Goal: Task Accomplishment & Management: Manage account settings

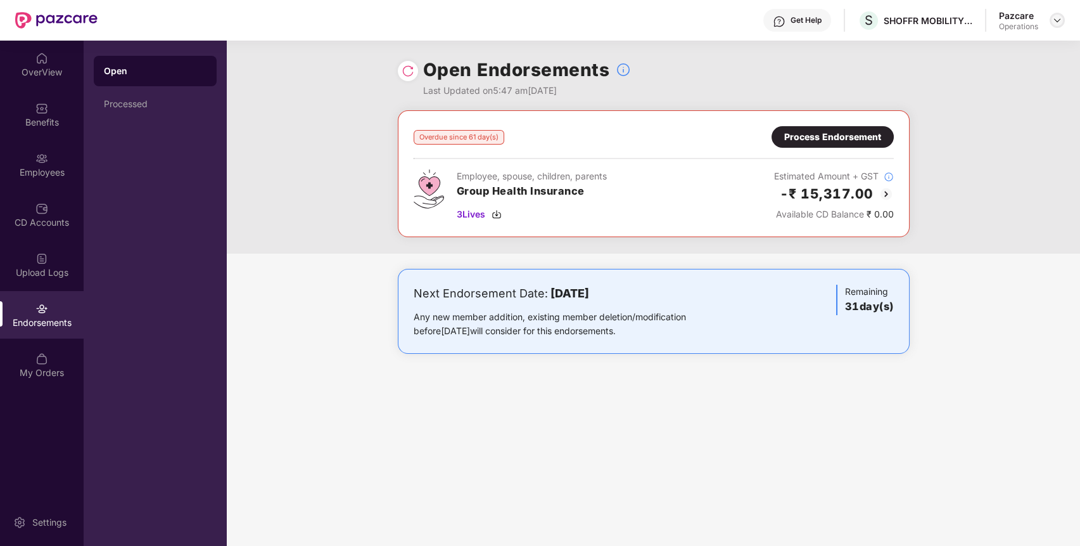
click at [1054, 20] on img at bounding box center [1058, 20] width 10 height 10
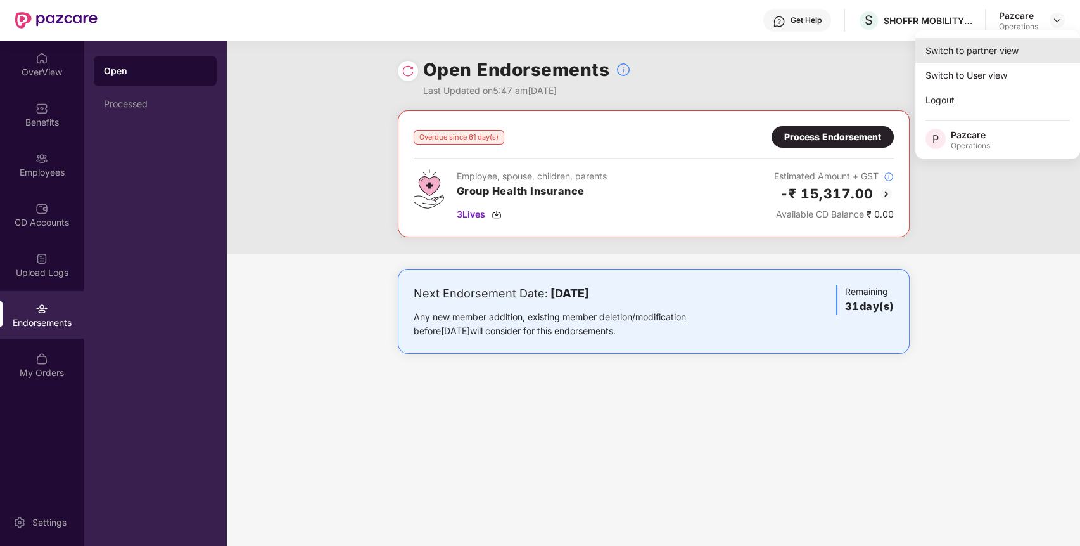
click at [1013, 41] on div "Switch to partner view" at bounding box center [998, 50] width 165 height 25
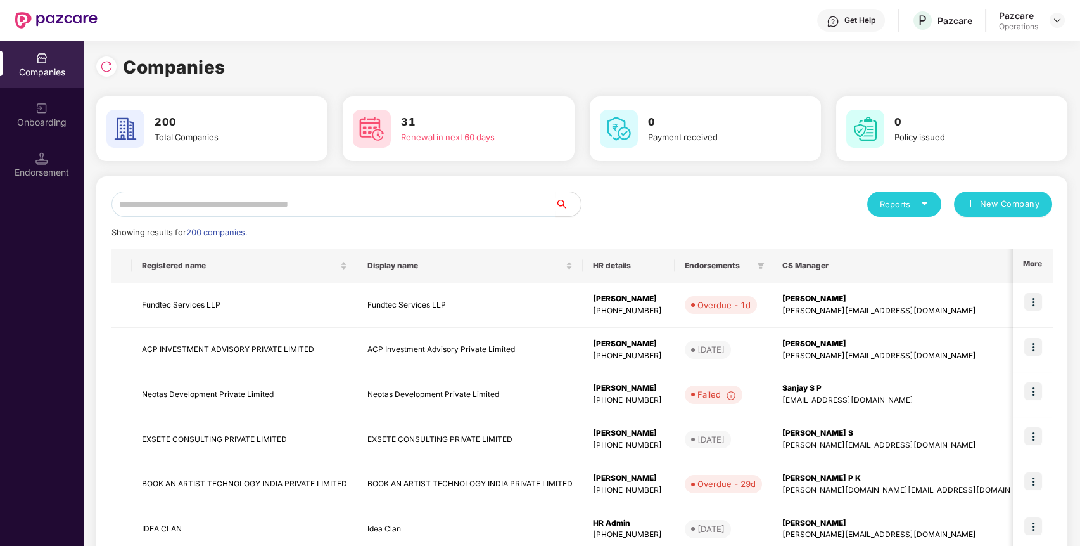
click at [530, 188] on div "Reports New Company Showing results for 200 companies. Registered name Display …" at bounding box center [581, 483] width 971 height 615
click at [512, 214] on input "text" at bounding box center [334, 203] width 444 height 25
paste input "**********"
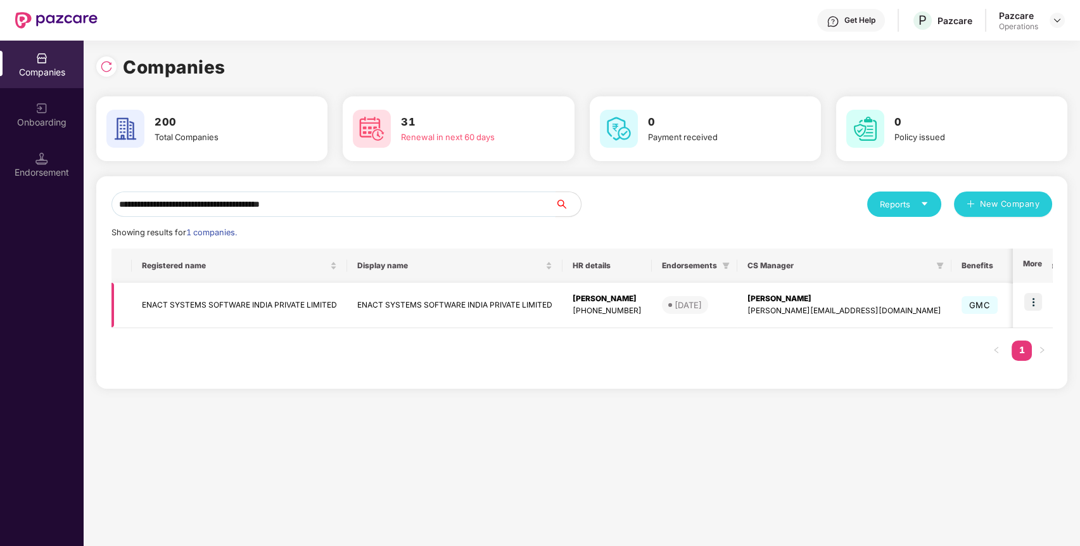
type input "**********"
click at [1031, 304] on img at bounding box center [1034, 302] width 18 height 18
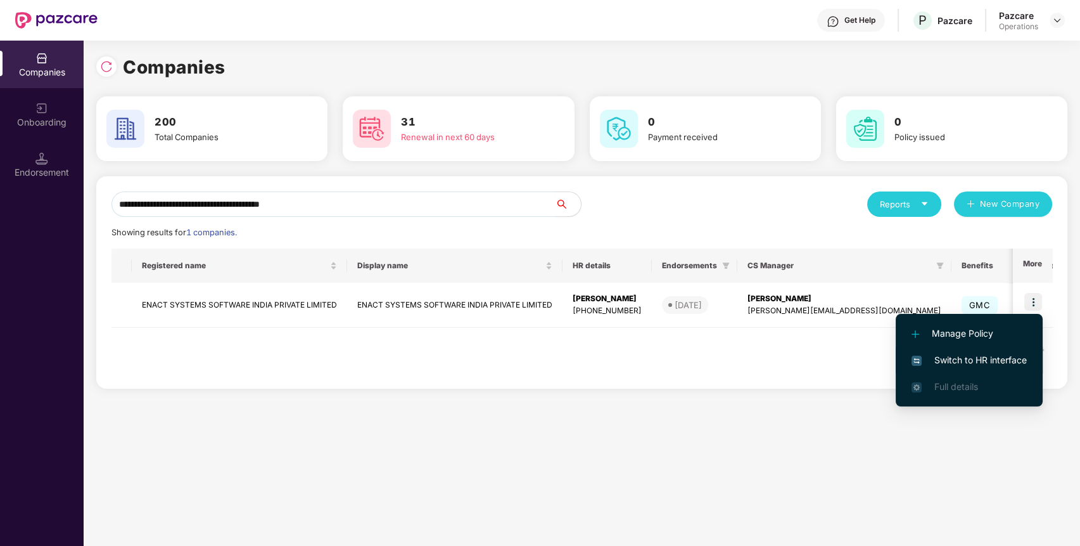
click at [986, 357] on span "Switch to HR interface" at bounding box center [969, 360] width 115 height 14
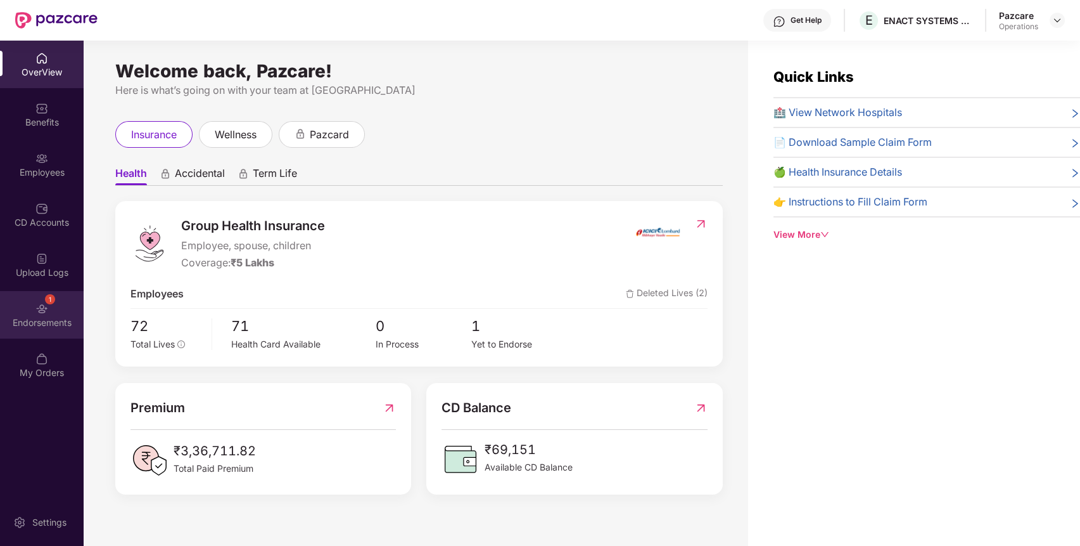
click at [41, 309] on img at bounding box center [41, 308] width 13 height 13
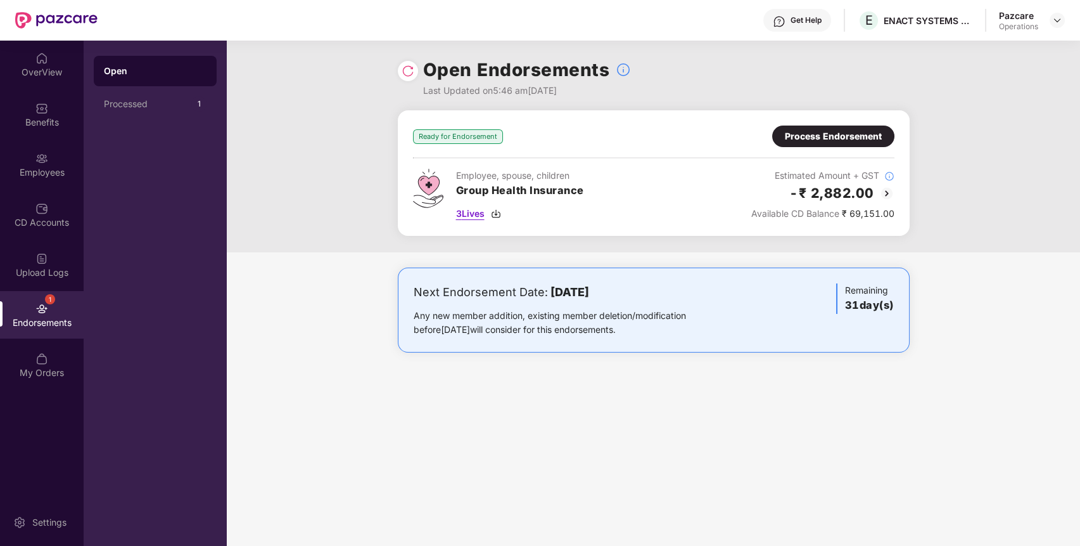
click at [462, 208] on span "3 Lives" at bounding box center [470, 214] width 29 height 14
click at [867, 138] on div "Process Endorsement" at bounding box center [833, 136] width 97 height 14
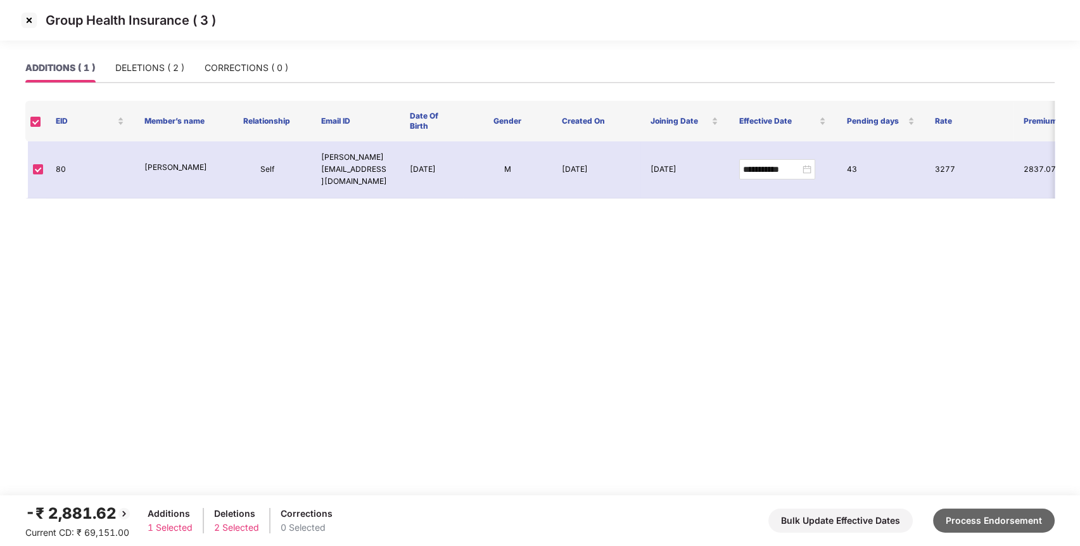
click at [971, 522] on button "Process Endorsement" at bounding box center [994, 520] width 122 height 24
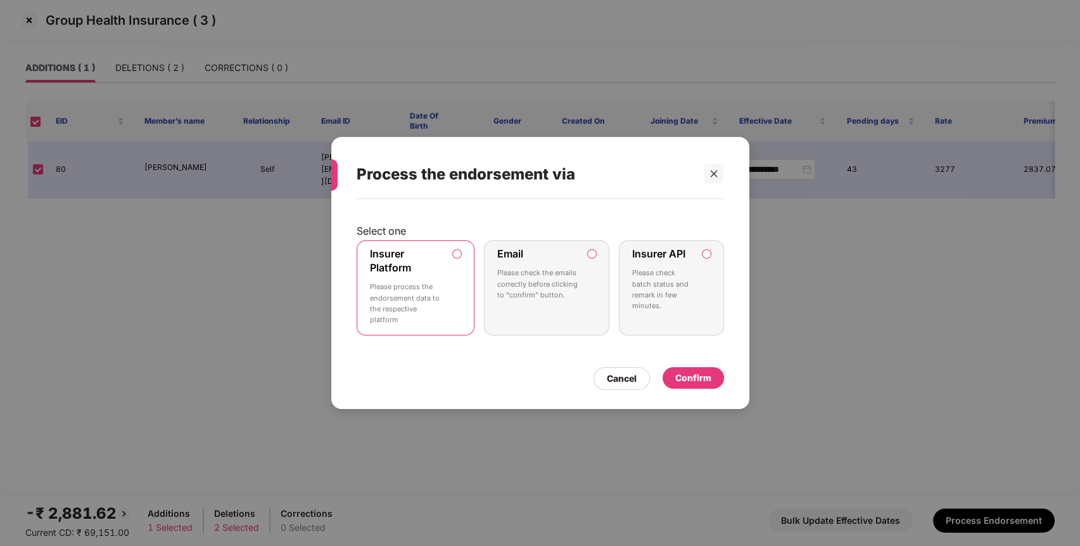
click at [681, 375] on div "Confirm" at bounding box center [694, 378] width 36 height 14
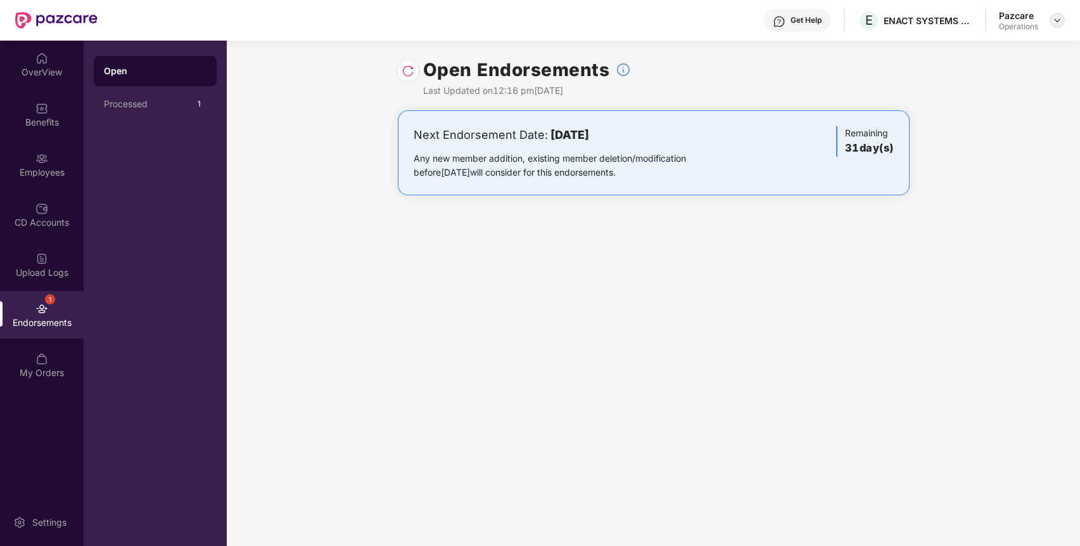
click at [1055, 20] on img at bounding box center [1058, 20] width 10 height 10
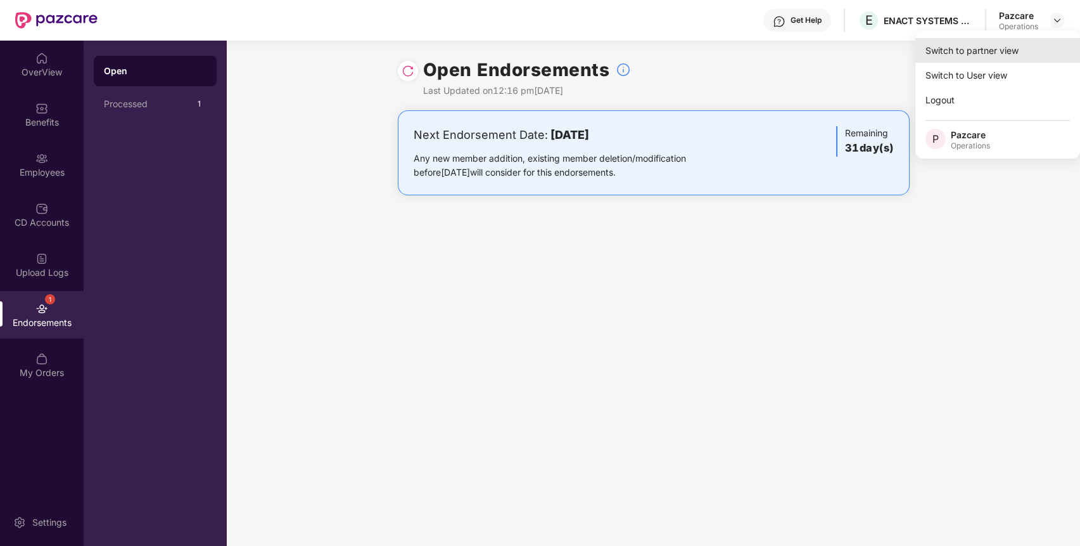
click at [1002, 47] on div "Switch to partner view" at bounding box center [998, 50] width 165 height 25
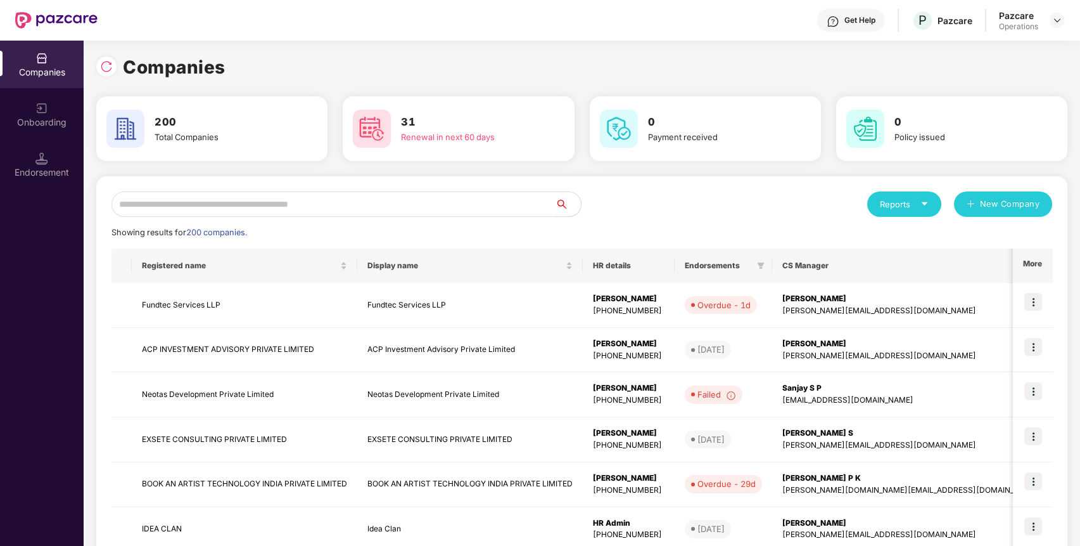
click at [444, 195] on input "text" at bounding box center [334, 203] width 444 height 25
paste input "**********"
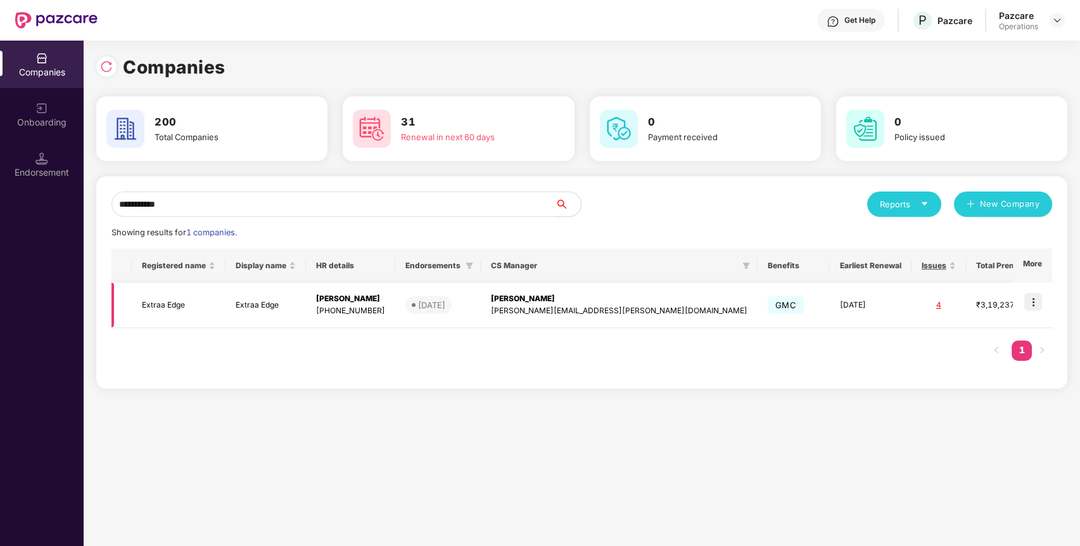
type input "**********"
click at [1035, 311] on td at bounding box center [1032, 305] width 39 height 45
click at [1039, 293] on img at bounding box center [1034, 302] width 18 height 18
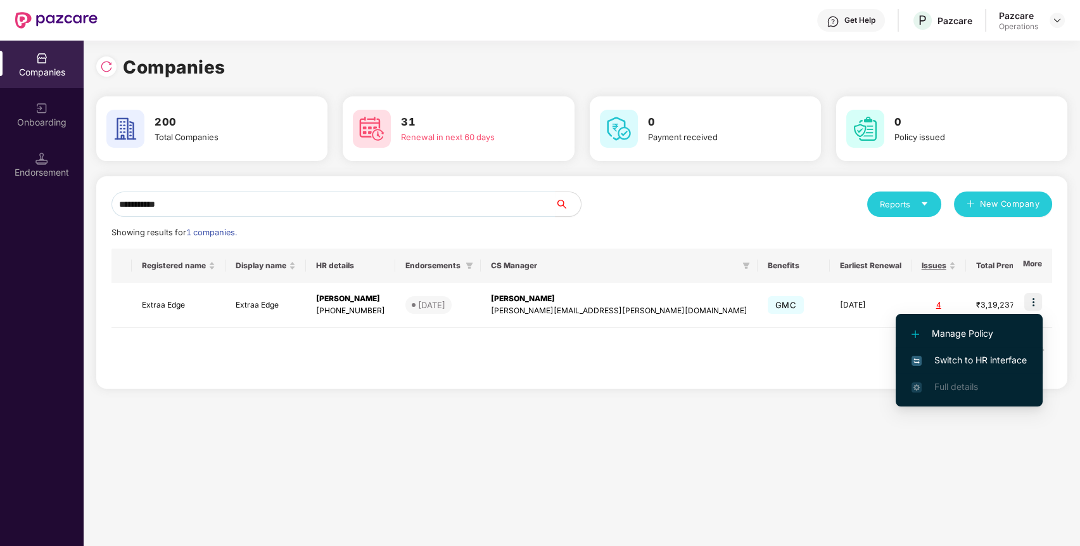
click at [971, 365] on span "Switch to HR interface" at bounding box center [969, 360] width 115 height 14
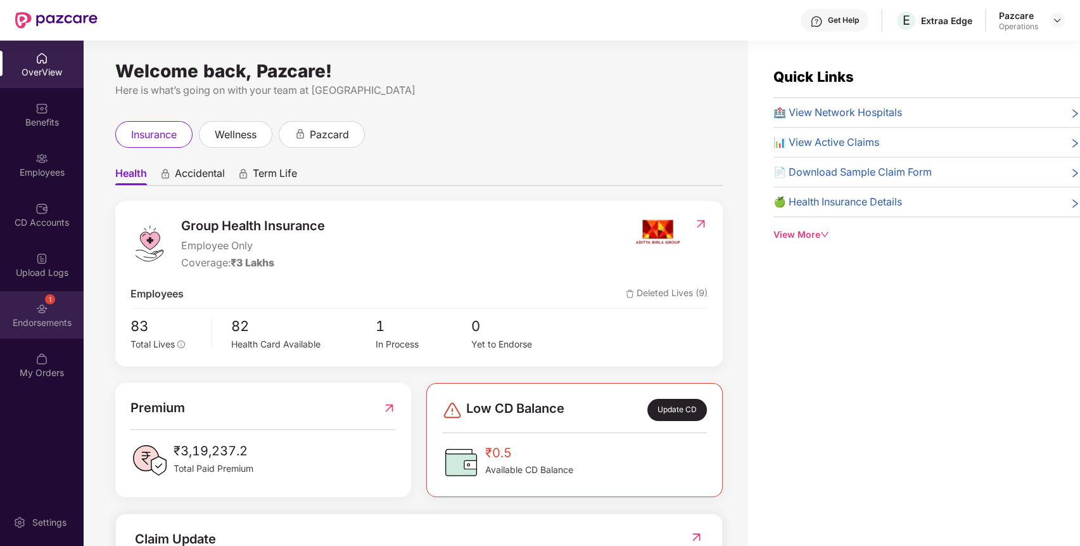
click at [51, 317] on div "Endorsements" at bounding box center [42, 322] width 84 height 13
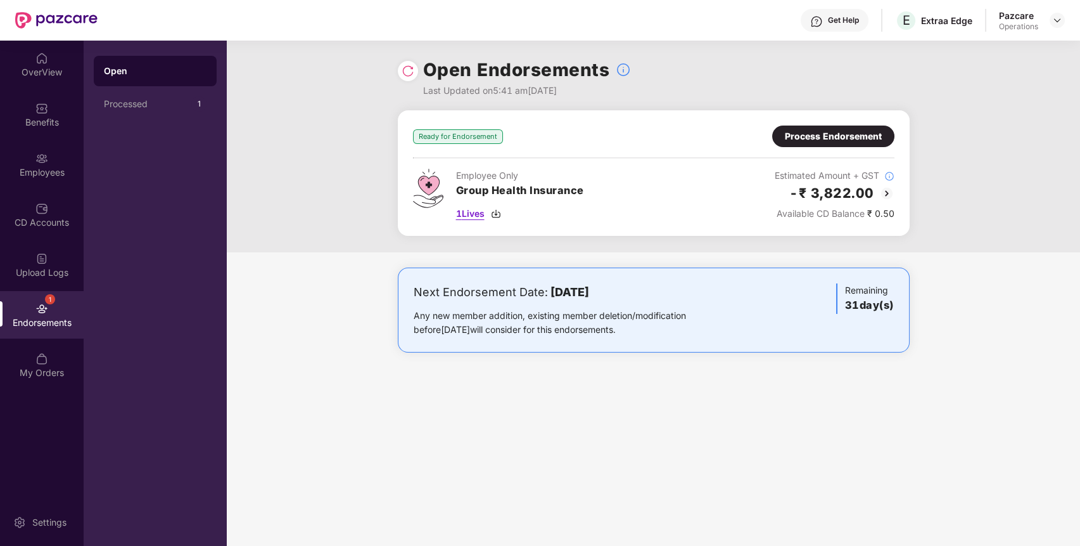
click at [473, 215] on span "1 Lives" at bounding box center [470, 214] width 29 height 14
click at [830, 134] on div "Process Endorsement" at bounding box center [833, 136] width 97 height 14
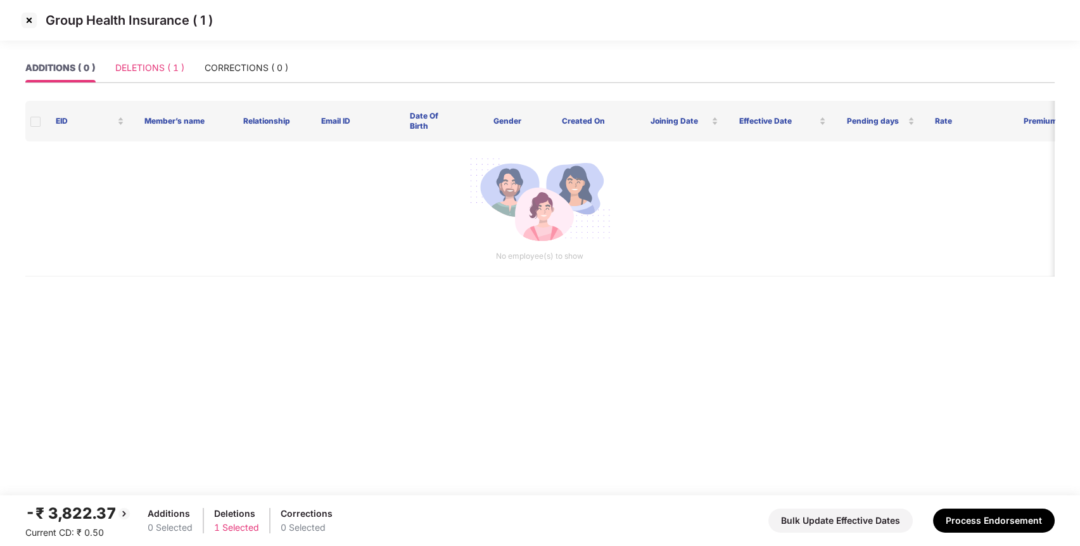
click at [115, 68] on div "ADDITIONS ( 0 ) DELETIONS ( 1 ) CORRECTIONS ( 0 )" at bounding box center [156, 67] width 263 height 29
click at [124, 68] on div "DELETIONS ( 1 )" at bounding box center [149, 68] width 69 height 14
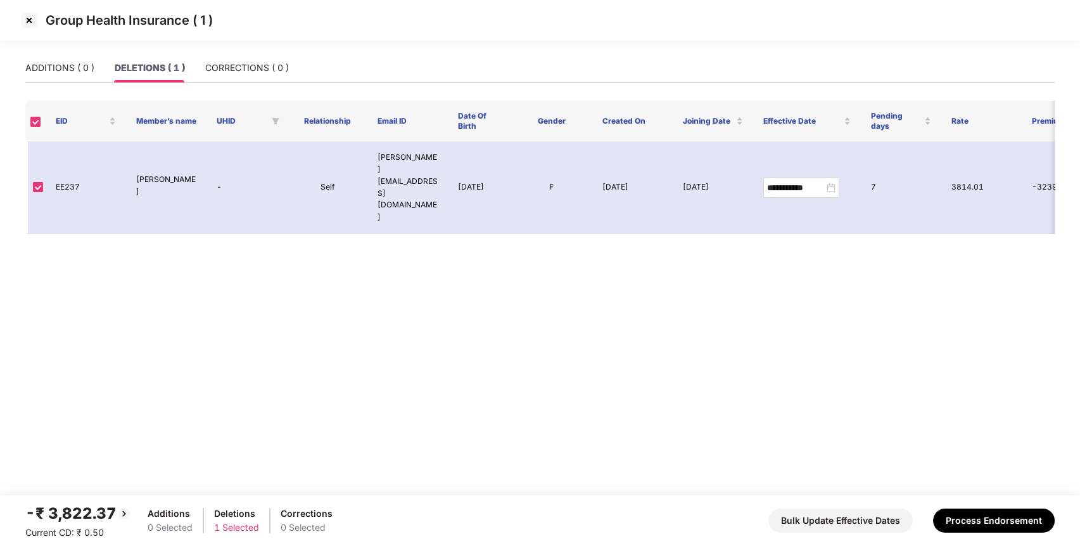
click at [27, 25] on img at bounding box center [29, 20] width 20 height 20
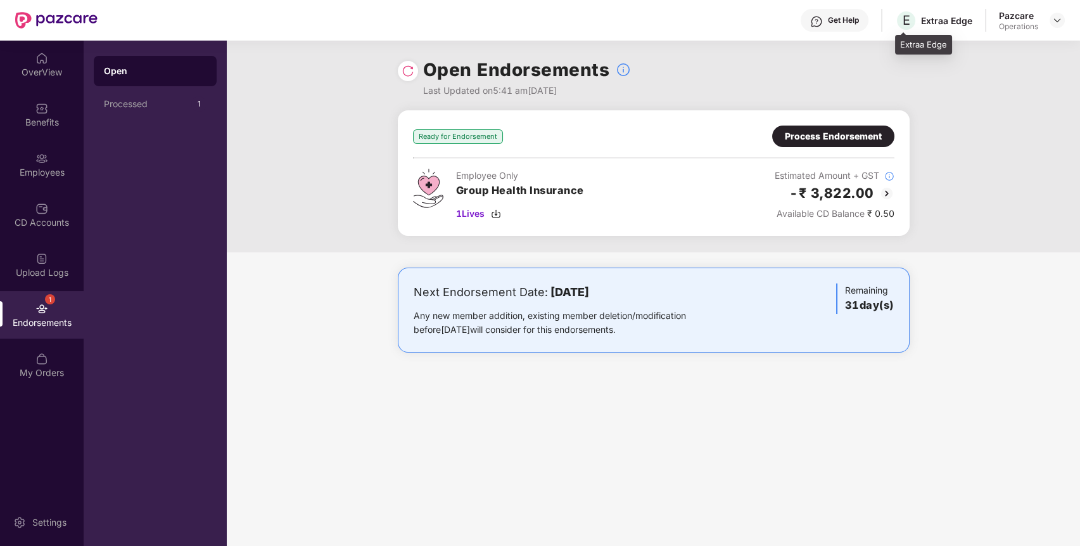
click at [932, 22] on div "Extraa Edge" at bounding box center [946, 21] width 51 height 12
copy div "Extraa Edge"
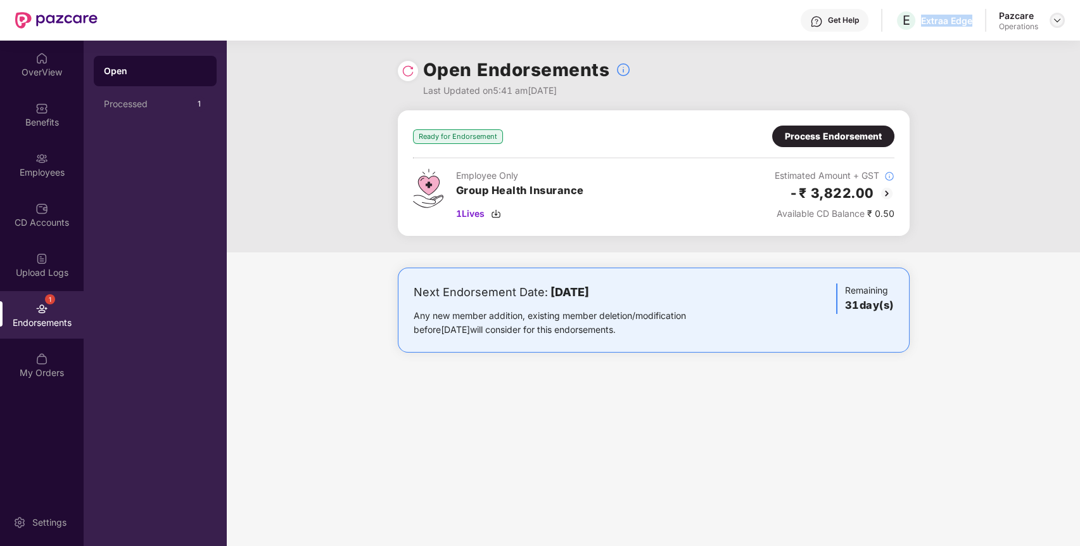
click at [1056, 23] on img at bounding box center [1058, 20] width 10 height 10
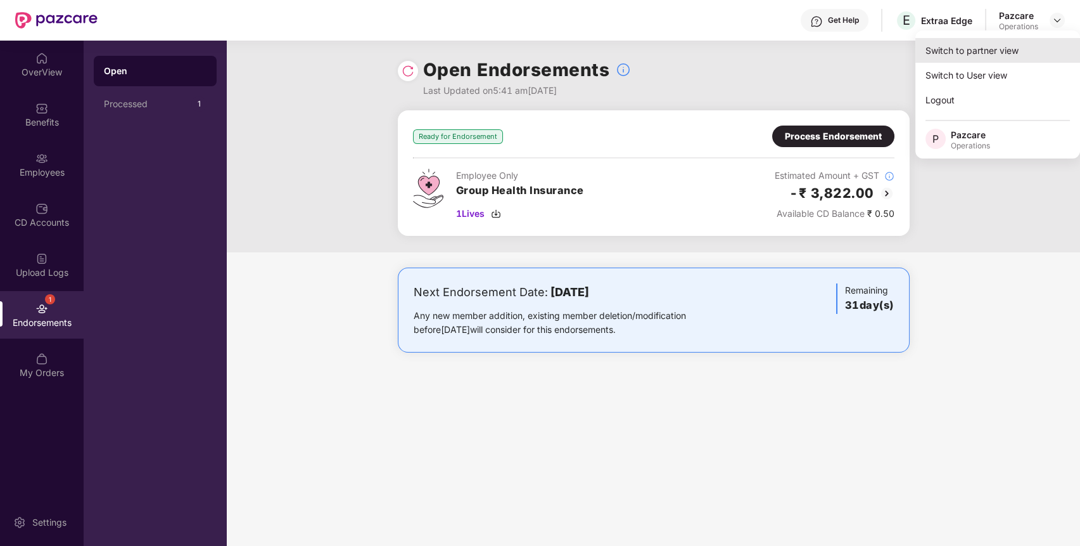
click at [1020, 46] on div "Switch to partner view" at bounding box center [998, 50] width 165 height 25
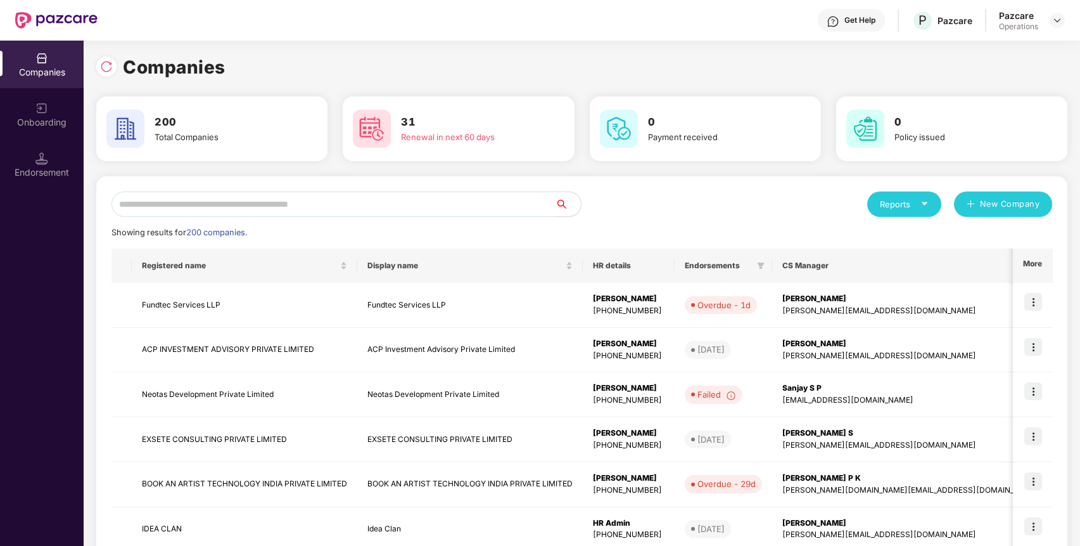
click at [349, 209] on input "text" at bounding box center [334, 203] width 444 height 25
paste input "**********"
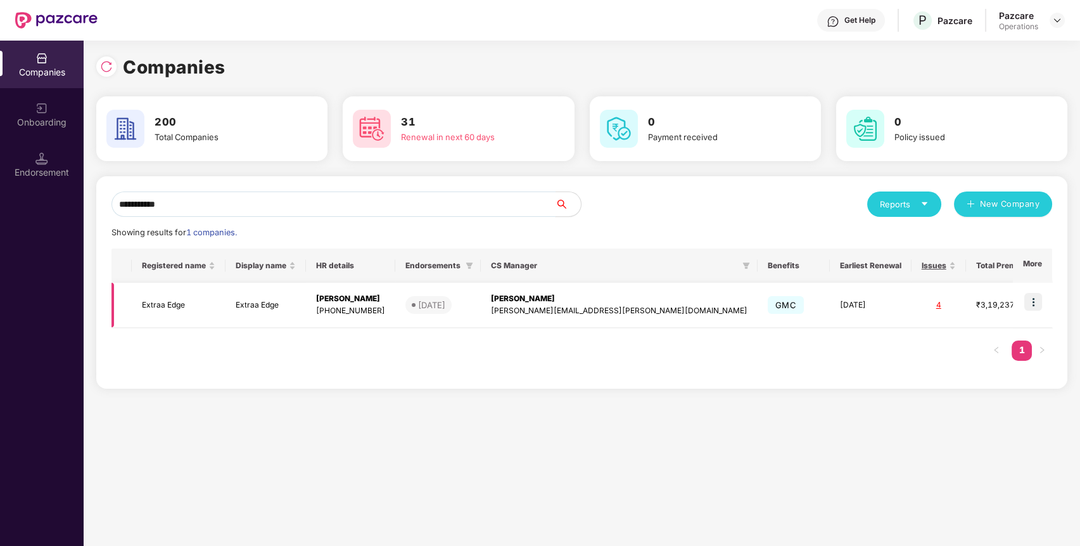
type input "**********"
click at [180, 307] on td "Extraa Edge" at bounding box center [179, 305] width 94 height 45
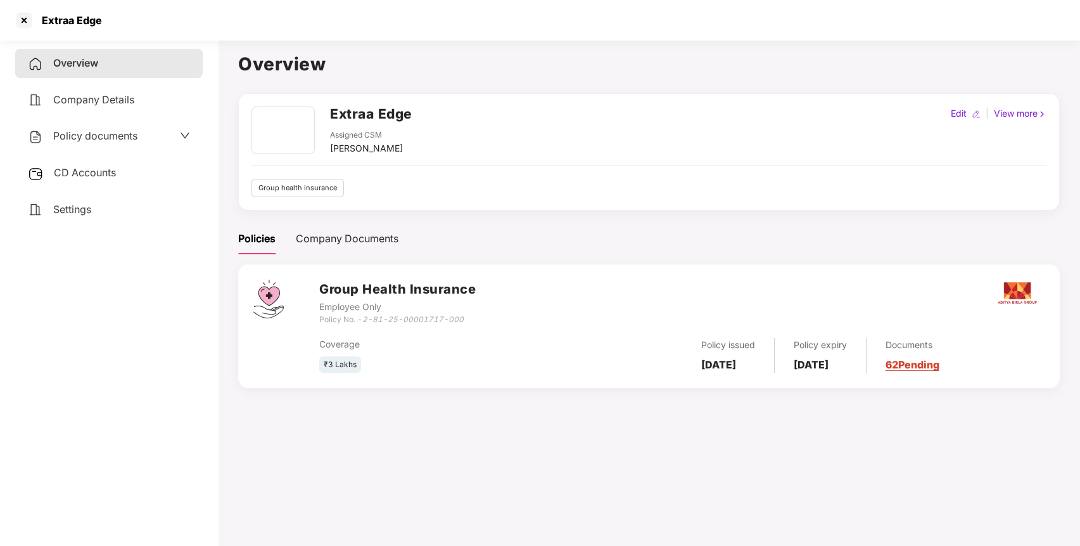
click at [341, 114] on h2 "Extraa Edge" at bounding box center [371, 113] width 82 height 21
copy h2 "Extraa"
click at [341, 114] on h2 "Extraa Edge" at bounding box center [371, 113] width 82 height 21
click at [21, 20] on div at bounding box center [24, 20] width 20 height 20
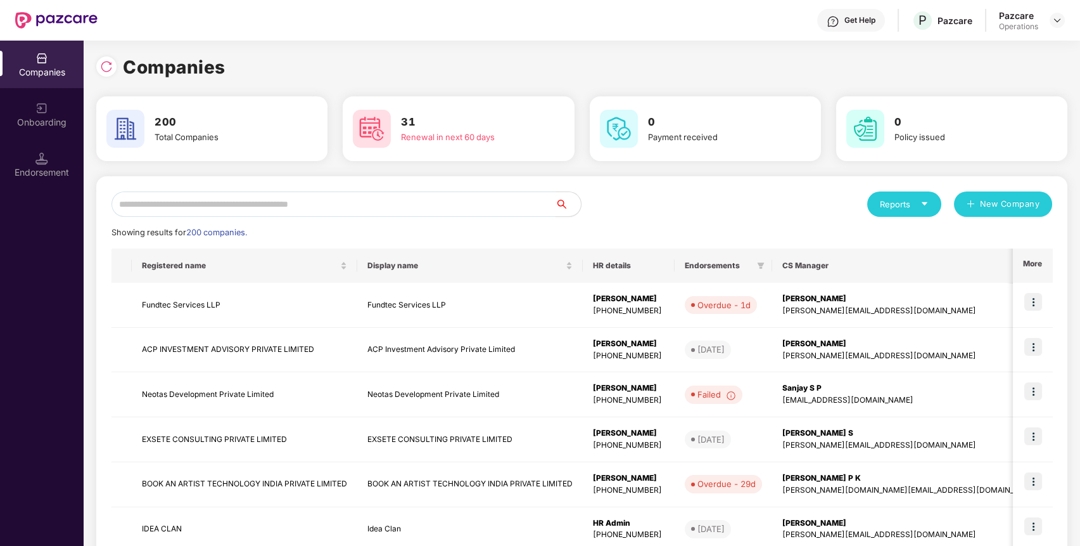
paste input "******"
click at [264, 203] on input "******" at bounding box center [334, 203] width 444 height 25
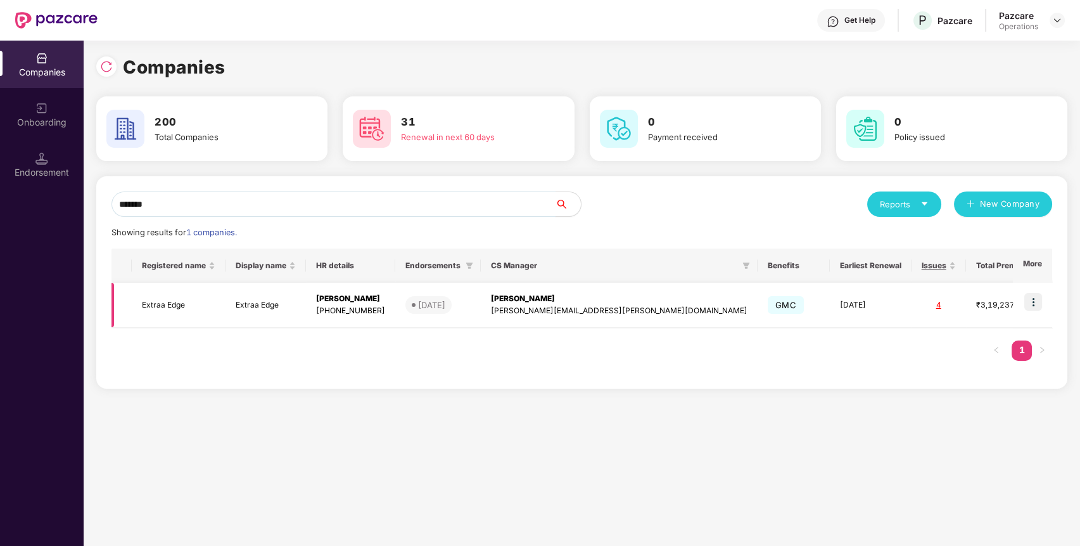
type input "******"
click at [1031, 300] on img at bounding box center [1034, 302] width 18 height 18
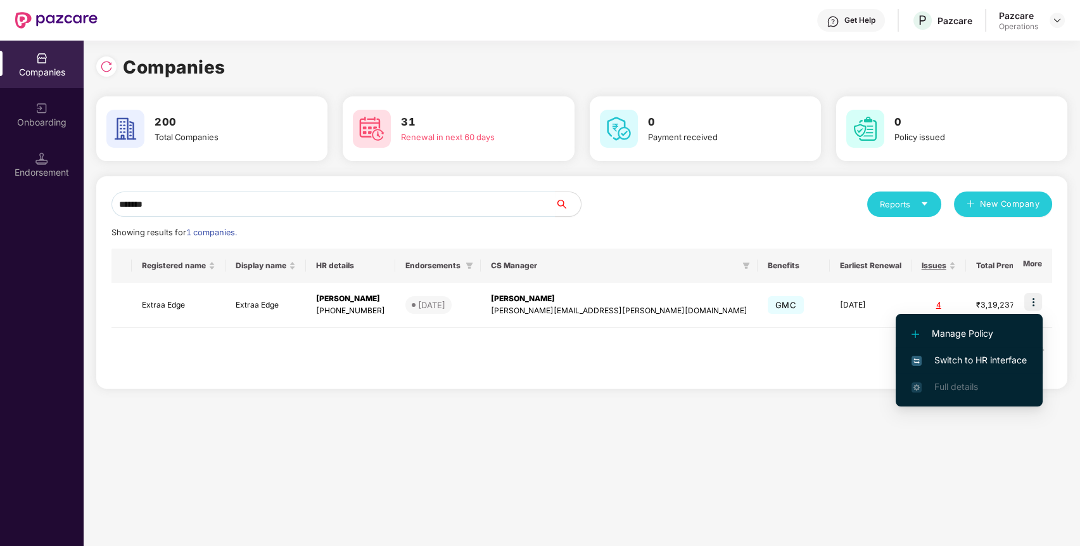
click at [963, 356] on span "Switch to HR interface" at bounding box center [969, 360] width 115 height 14
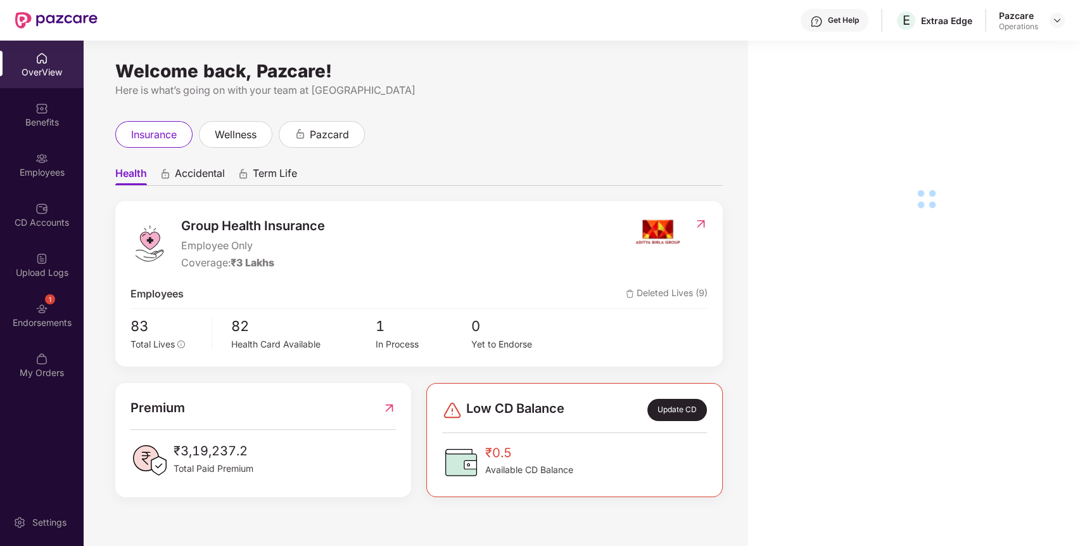
click at [39, 333] on div "1 Endorsements" at bounding box center [42, 315] width 84 height 48
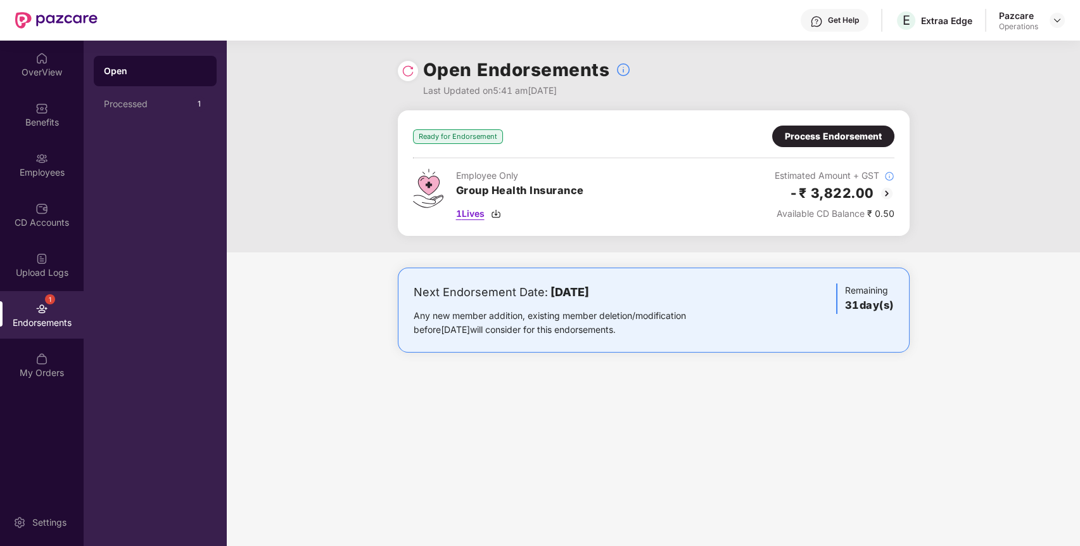
click at [473, 217] on span "1 Lives" at bounding box center [470, 214] width 29 height 14
click at [933, 20] on div "Extraa Edge" at bounding box center [946, 21] width 51 height 12
copy div "Extraa"
click at [1058, 15] on img at bounding box center [1058, 20] width 10 height 10
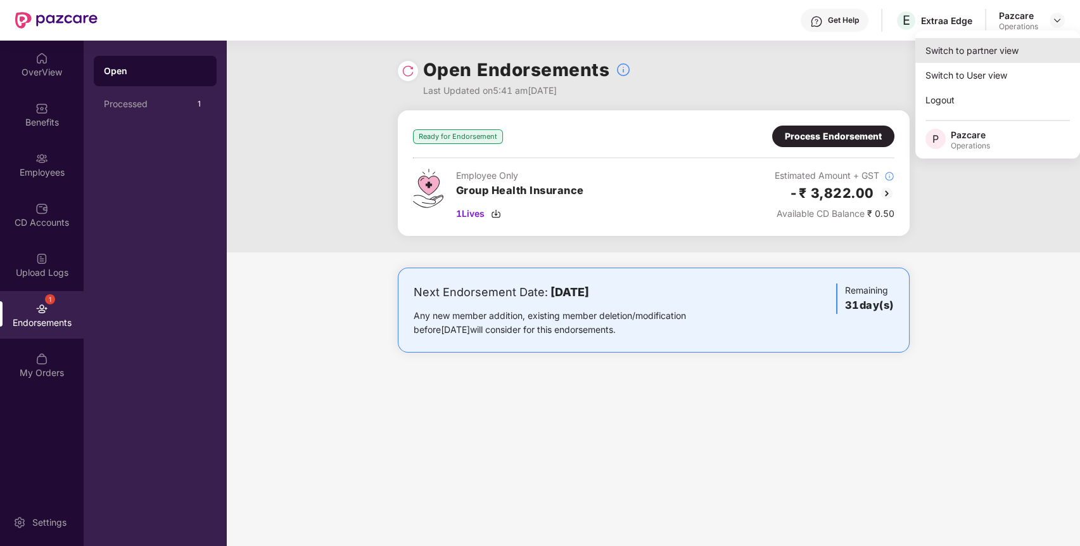
click at [1027, 54] on div "Switch to partner view" at bounding box center [998, 50] width 165 height 25
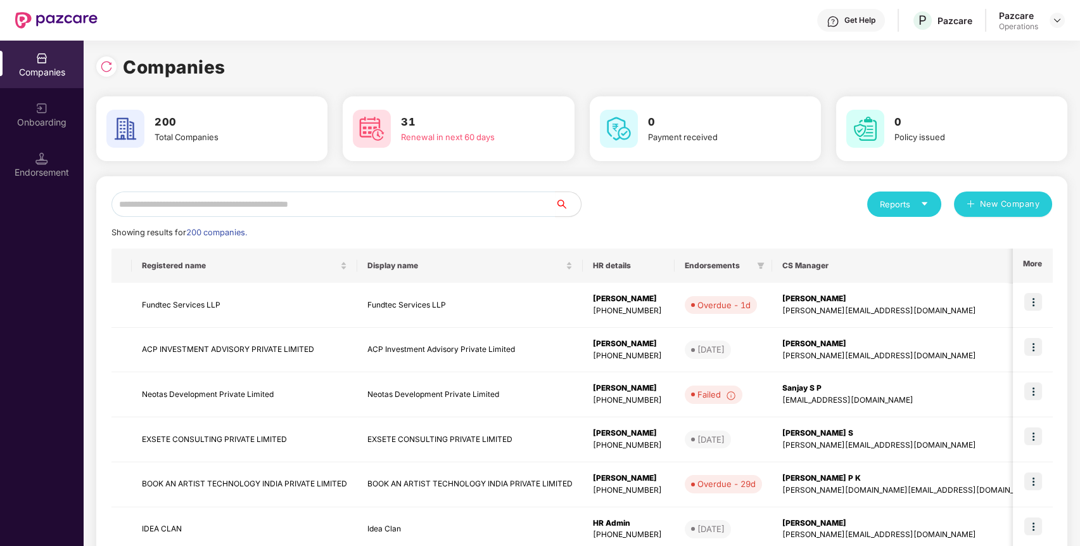
click at [310, 217] on div "Reports New Company Showing results for 200 companies. Registered name Display …" at bounding box center [582, 483] width 941 height 585
click at [319, 209] on input "text" at bounding box center [334, 203] width 444 height 25
paste input "******"
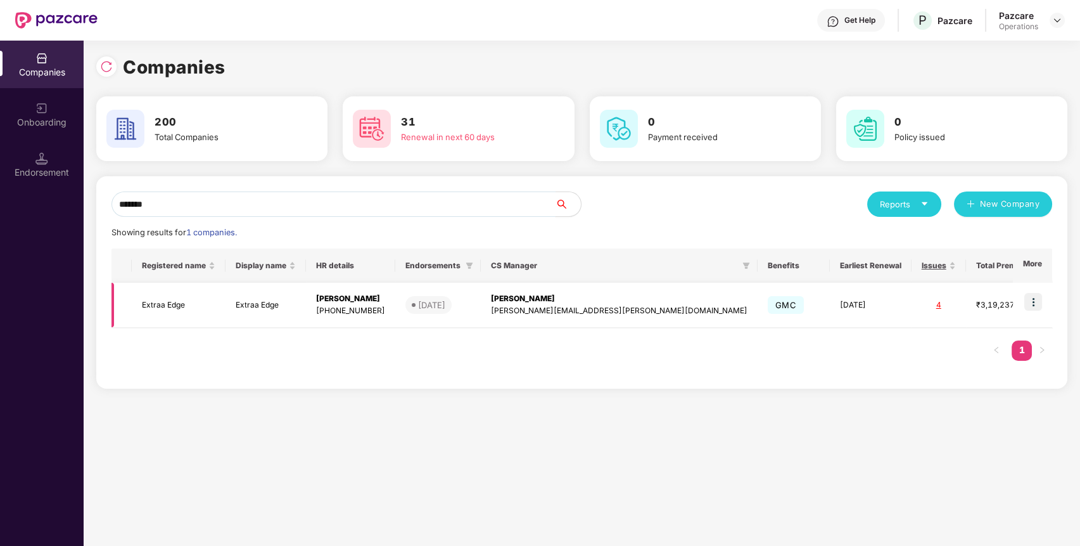
type input "******"
click at [188, 297] on td "Extraa Edge" at bounding box center [179, 305] width 94 height 45
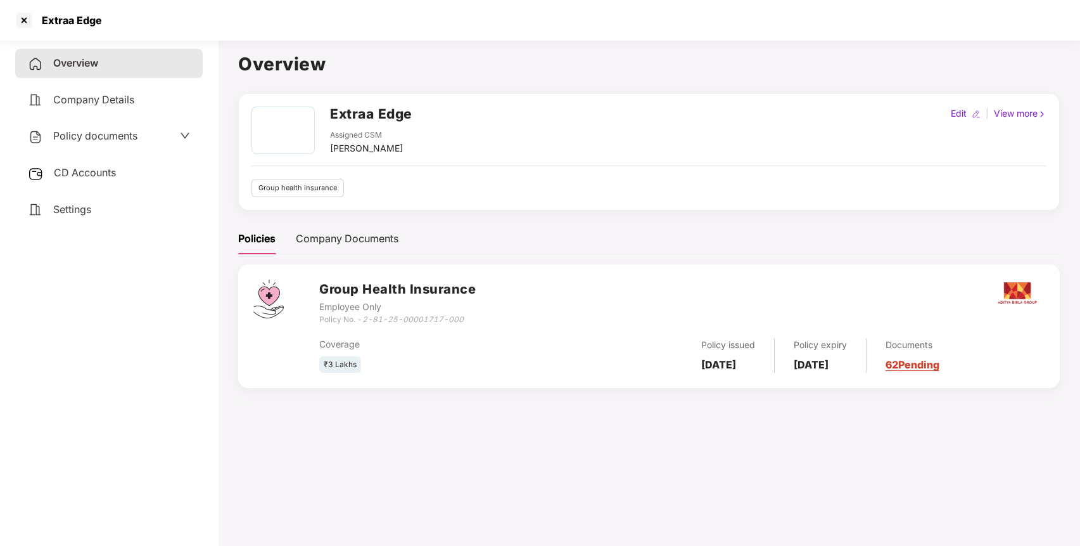
click at [162, 139] on div "Policy documents" at bounding box center [109, 136] width 162 height 16
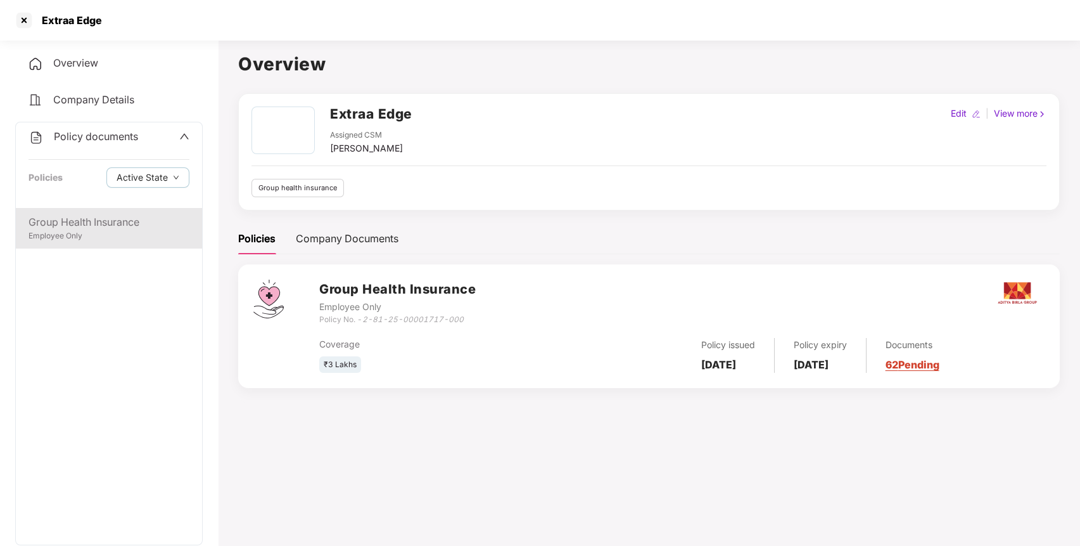
click at [101, 218] on div "Group Health Insurance" at bounding box center [109, 222] width 161 height 16
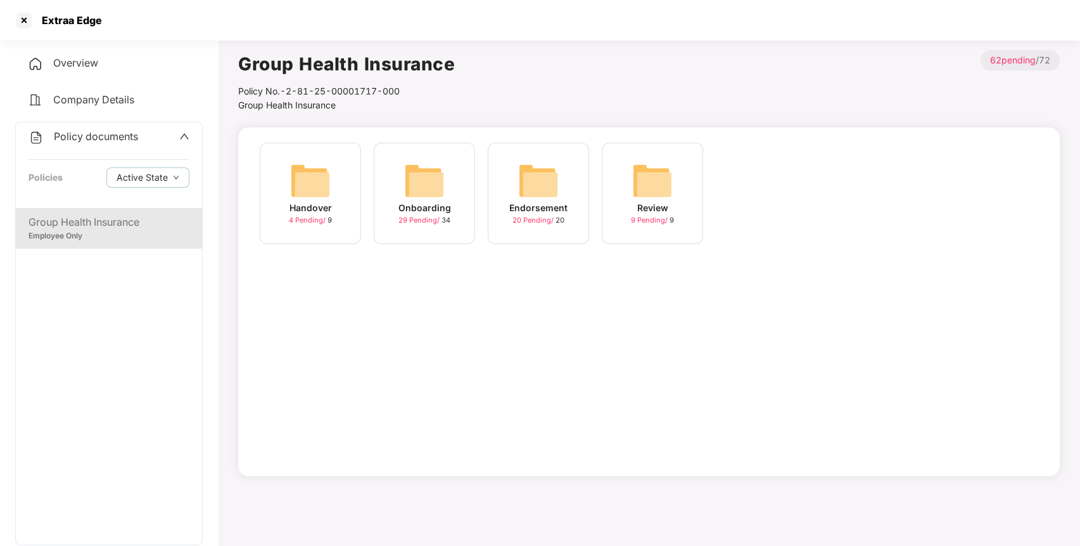
click at [547, 181] on img at bounding box center [538, 180] width 41 height 41
click at [534, 176] on img at bounding box center [538, 180] width 41 height 41
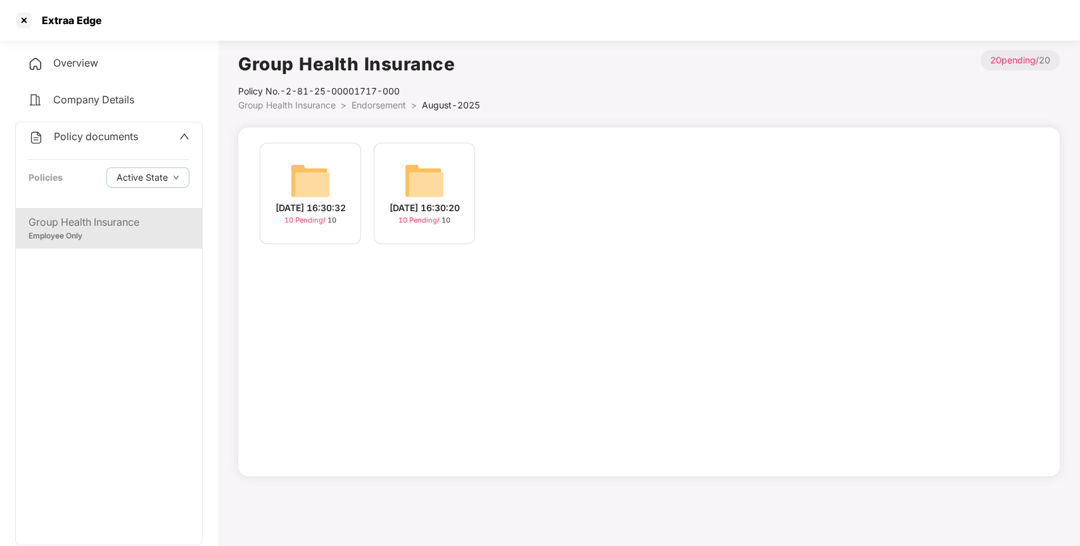
click at [311, 163] on img at bounding box center [310, 180] width 41 height 41
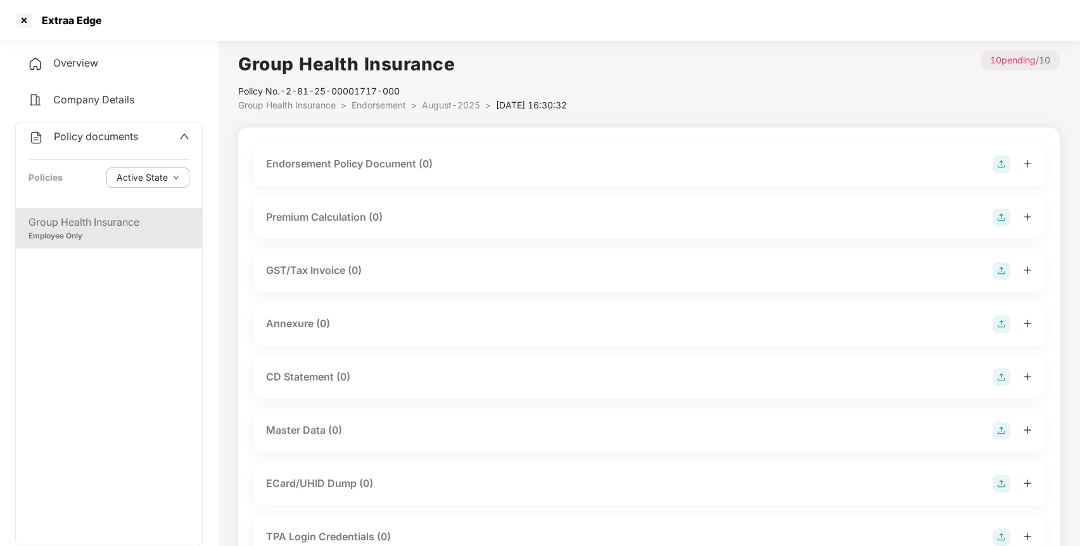
click at [1004, 163] on img at bounding box center [1002, 164] width 18 height 18
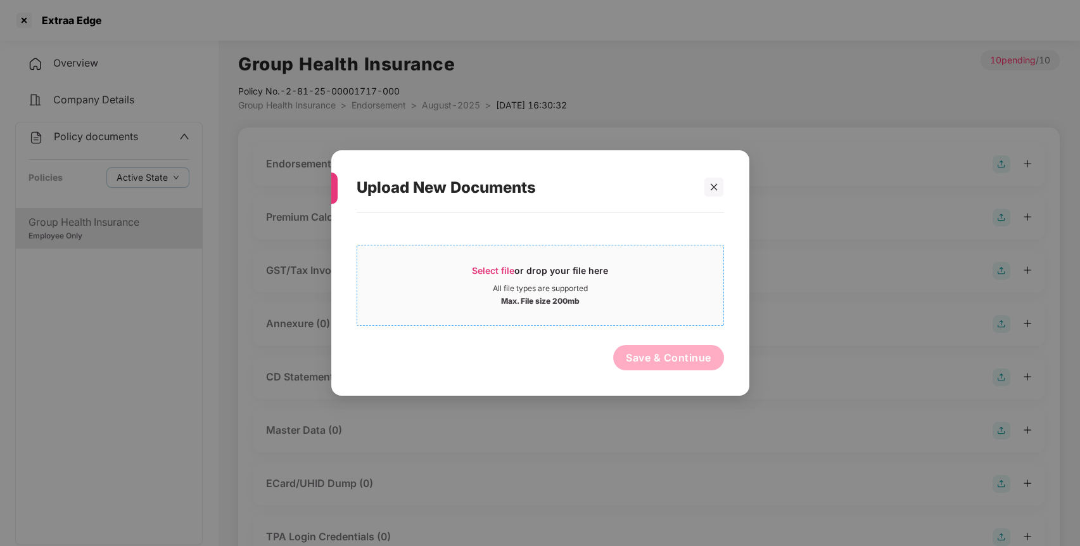
click at [518, 300] on div "Max. File size 200mb" at bounding box center [540, 299] width 79 height 13
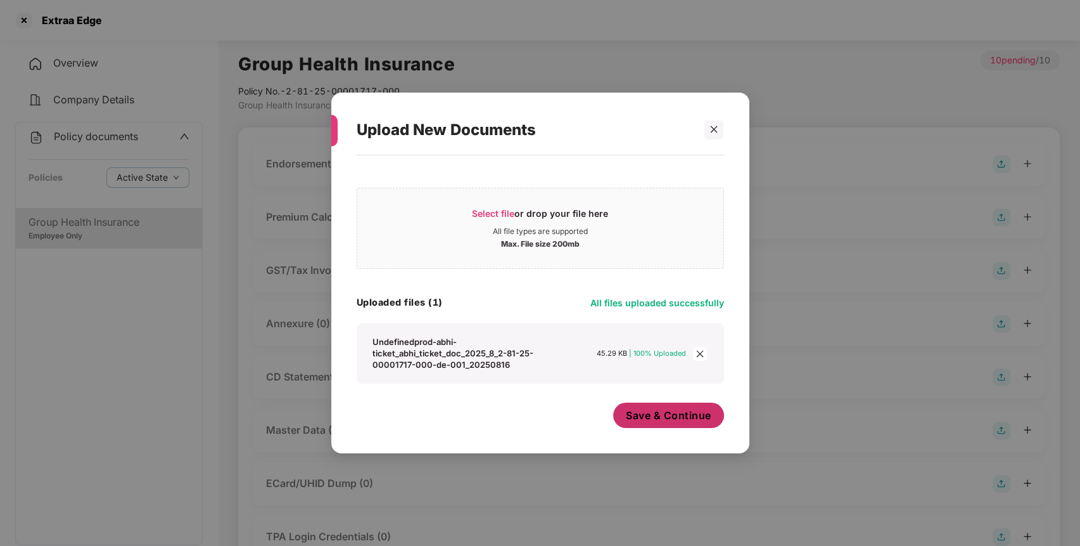
click at [634, 413] on span "Save & Continue" at bounding box center [669, 415] width 86 height 14
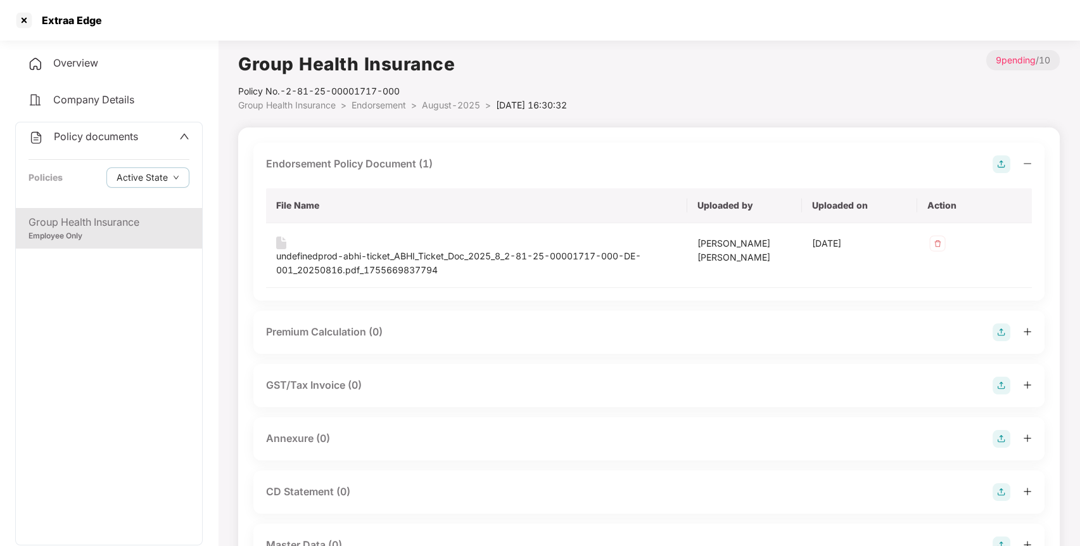
click at [1004, 439] on img at bounding box center [1002, 439] width 18 height 18
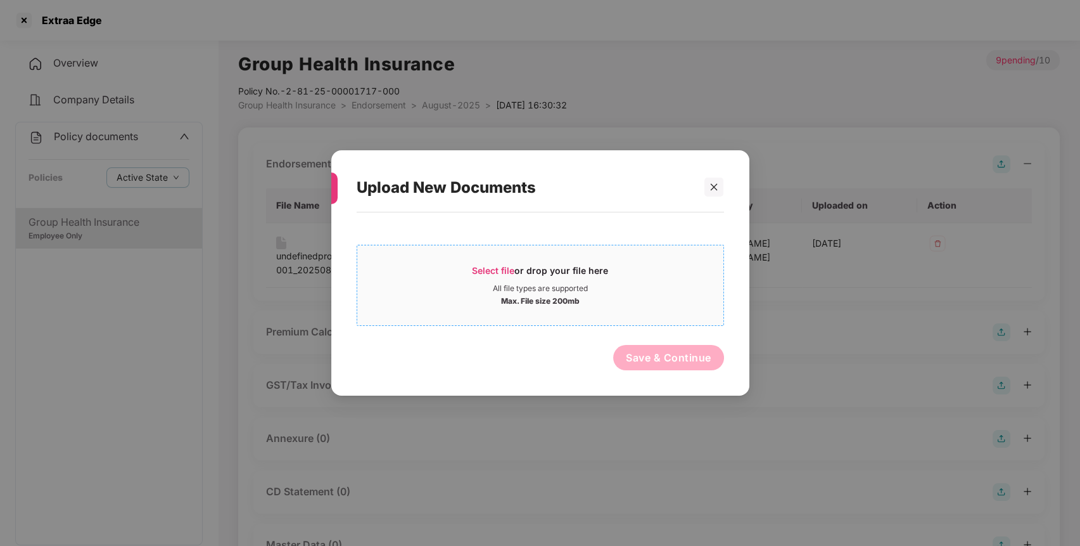
click at [480, 279] on div "Select file or drop your file here" at bounding box center [540, 273] width 136 height 19
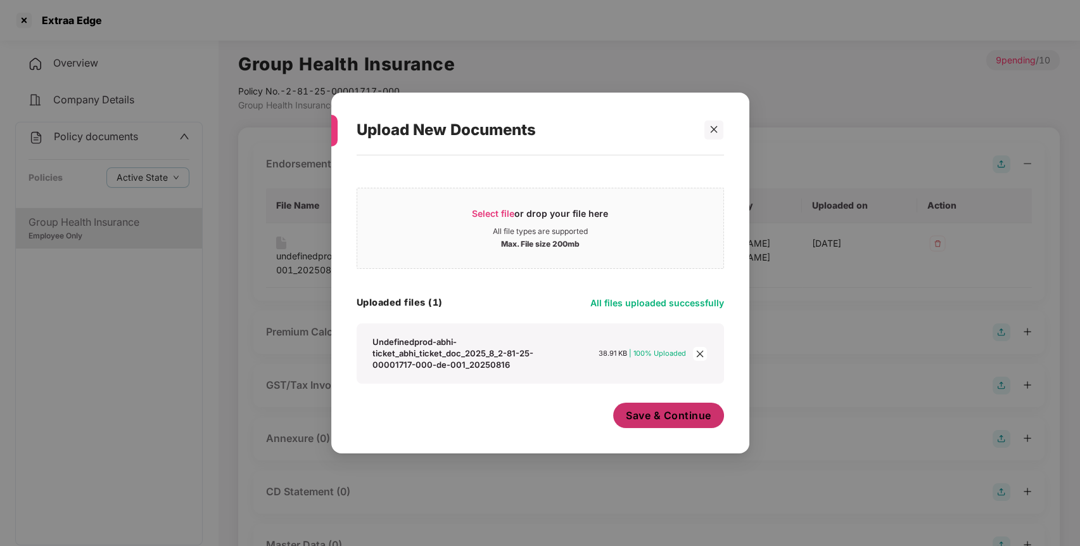
click at [649, 411] on span "Save & Continue" at bounding box center [669, 415] width 86 height 14
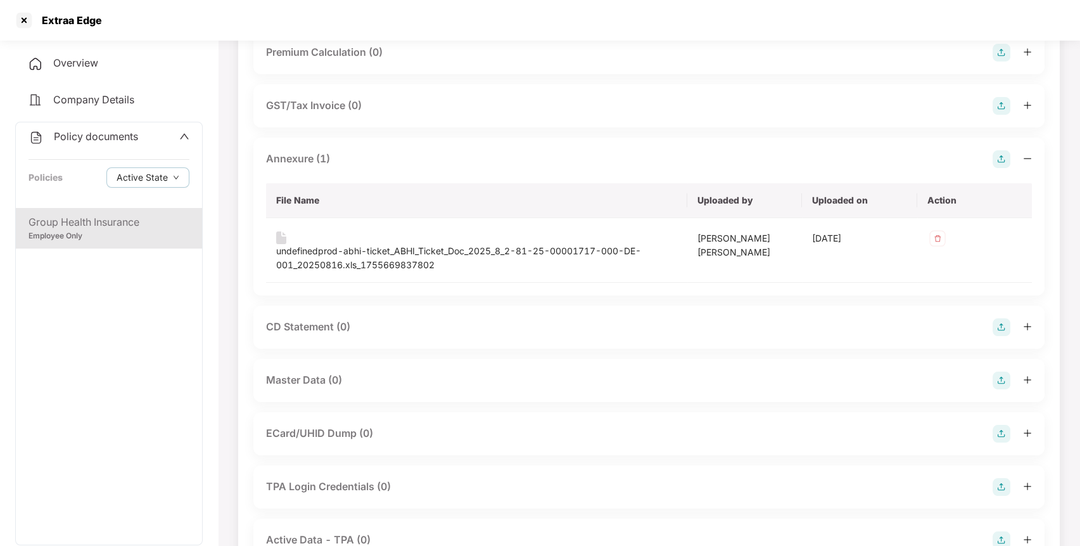
scroll to position [343, 0]
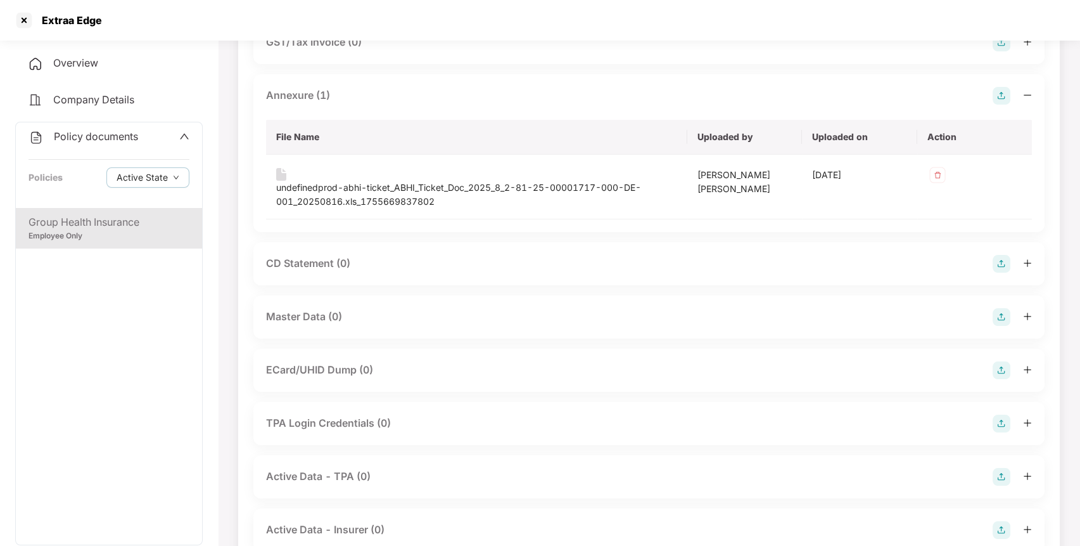
click at [1005, 323] on img at bounding box center [1002, 317] width 18 height 18
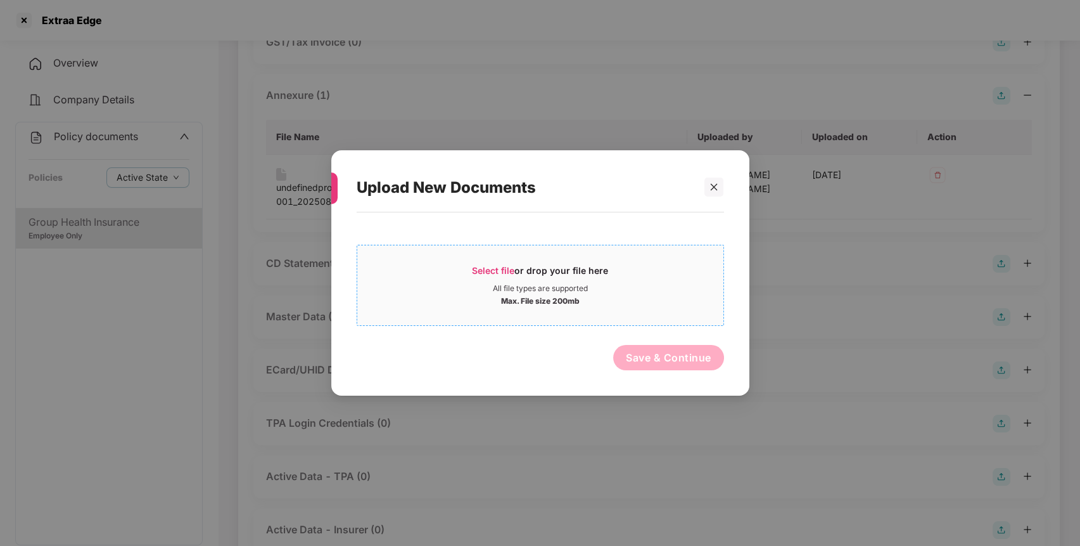
click at [640, 298] on div "Max. File size 200mb" at bounding box center [540, 299] width 366 height 13
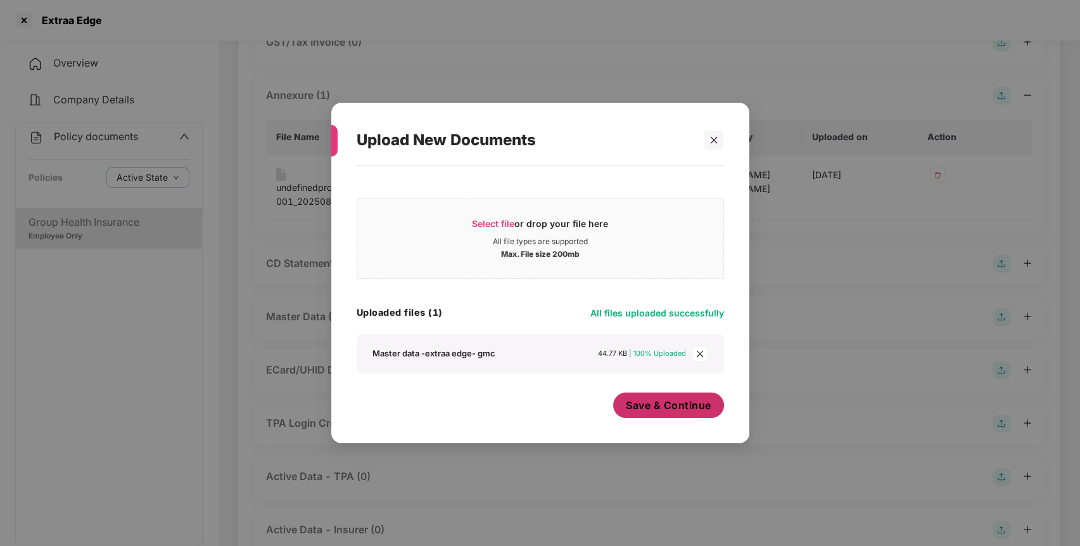
click at [692, 406] on span "Save & Continue" at bounding box center [669, 405] width 86 height 14
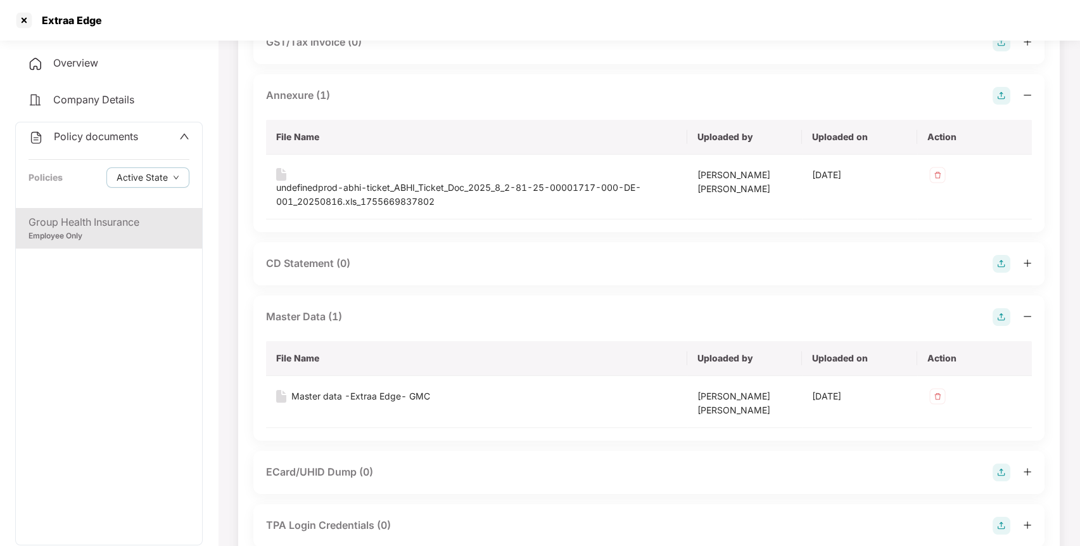
click at [106, 137] on span "Policy documents" at bounding box center [96, 136] width 84 height 13
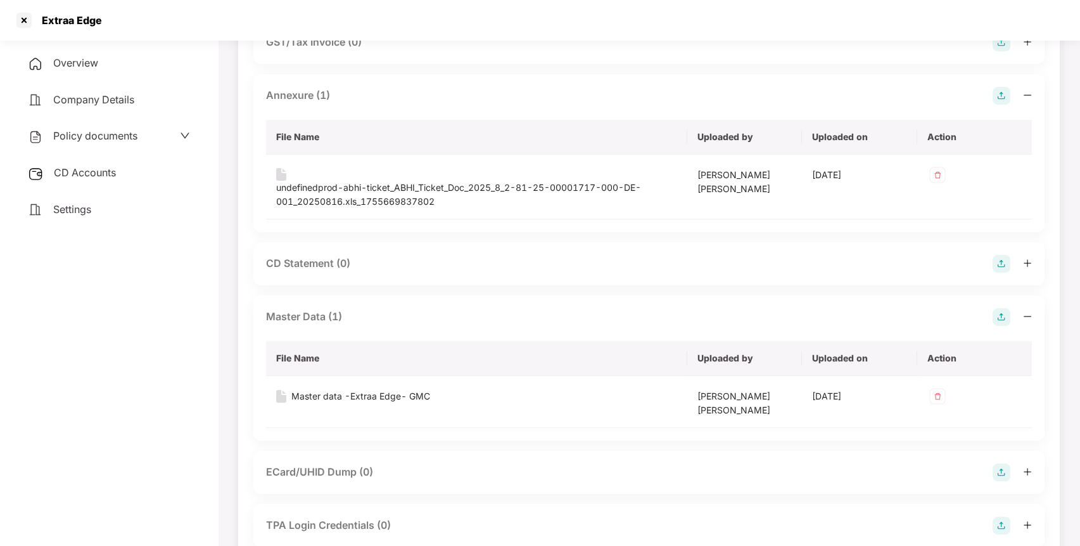
click at [122, 177] on div "CD Accounts" at bounding box center [109, 172] width 188 height 29
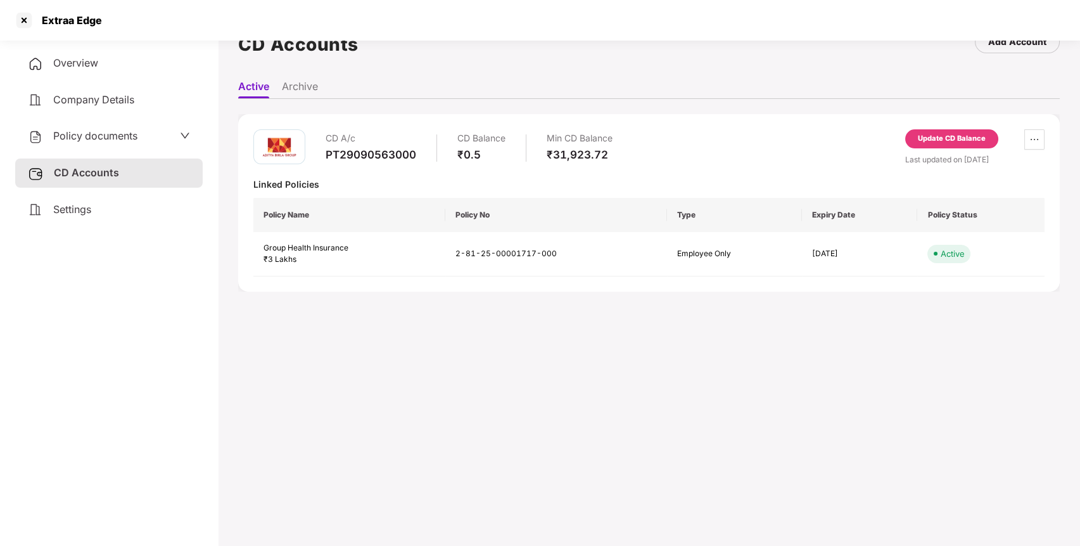
click at [964, 140] on div "Update CD Balance" at bounding box center [952, 138] width 68 height 11
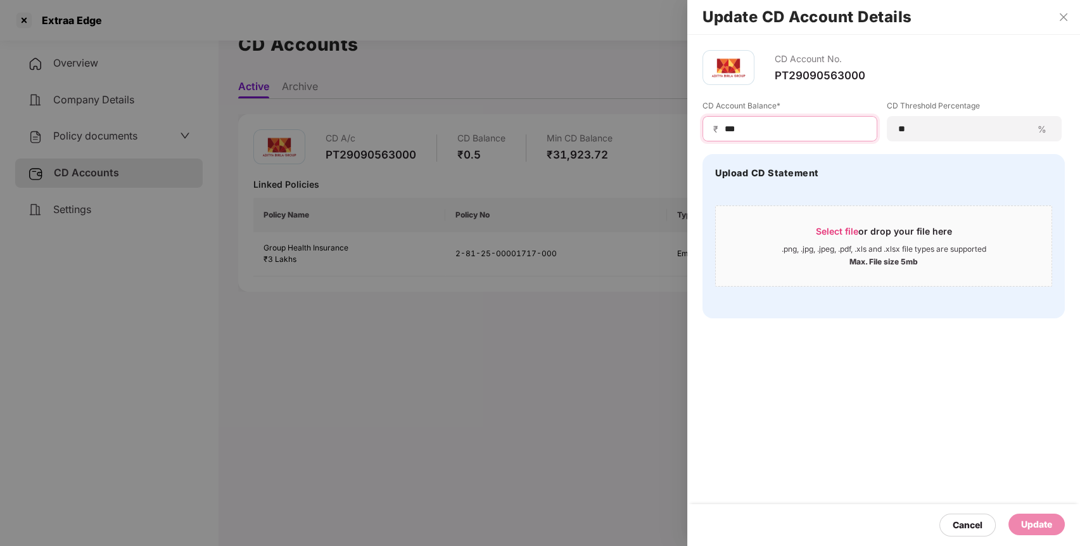
click at [817, 132] on input "***" at bounding box center [795, 128] width 143 height 13
type input "*"
type input "*****"
click at [1025, 522] on div "Update" at bounding box center [1036, 524] width 31 height 14
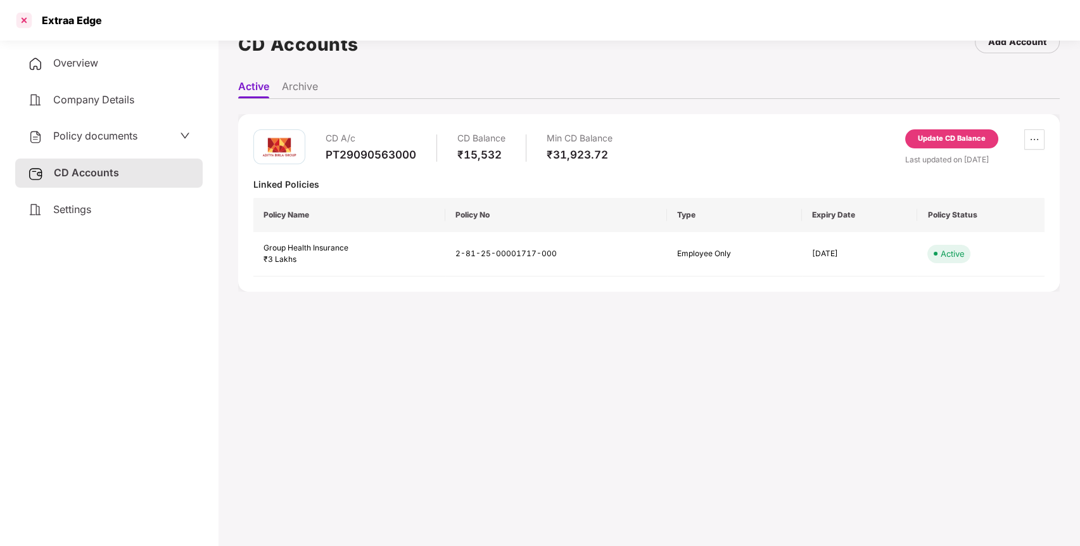
click at [28, 15] on div at bounding box center [24, 20] width 20 height 20
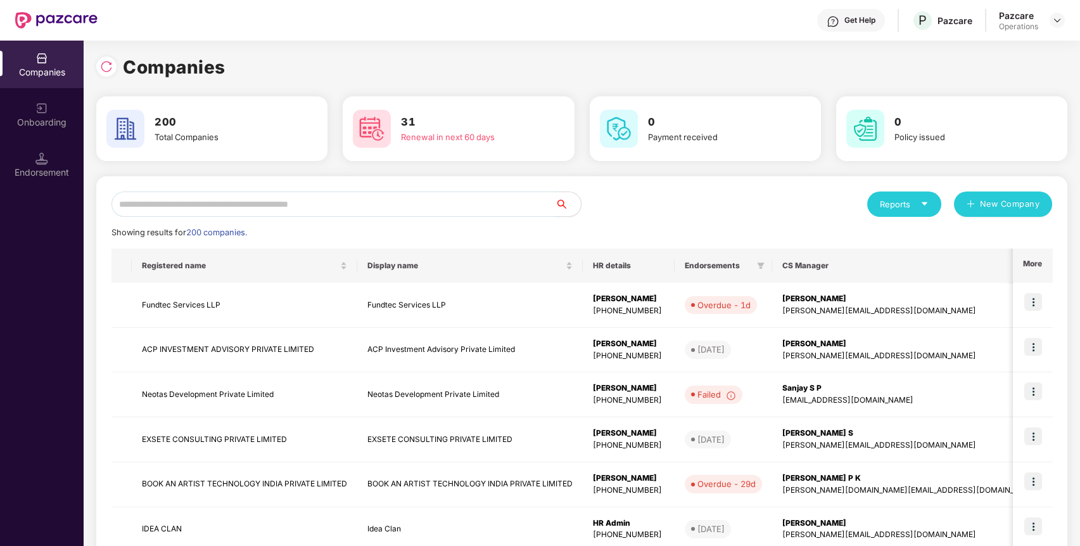
scroll to position [0, 0]
paste input "**********"
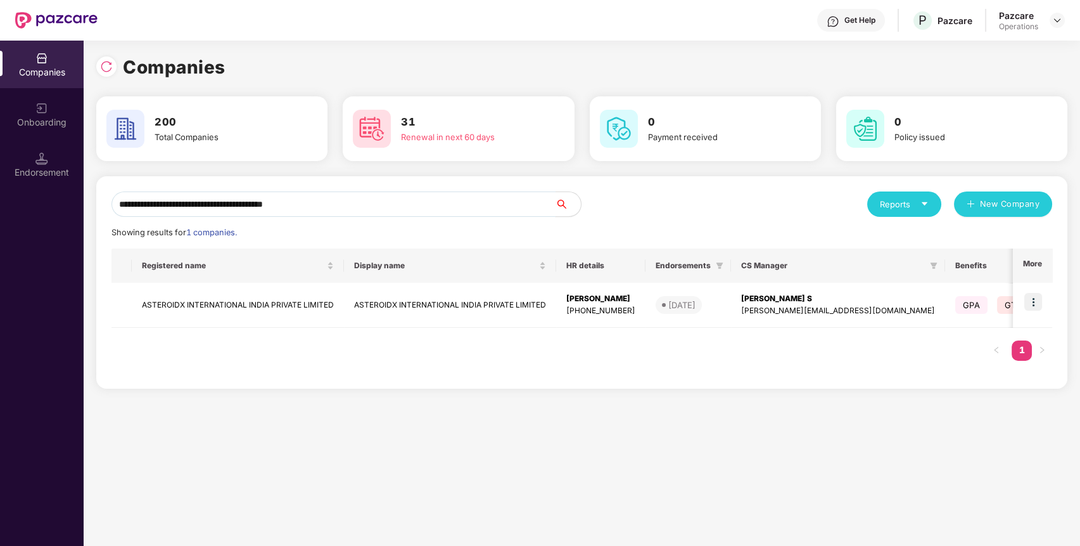
click at [357, 208] on input "**********" at bounding box center [334, 203] width 444 height 25
type input "**********"
click at [1039, 307] on img at bounding box center [1034, 302] width 18 height 18
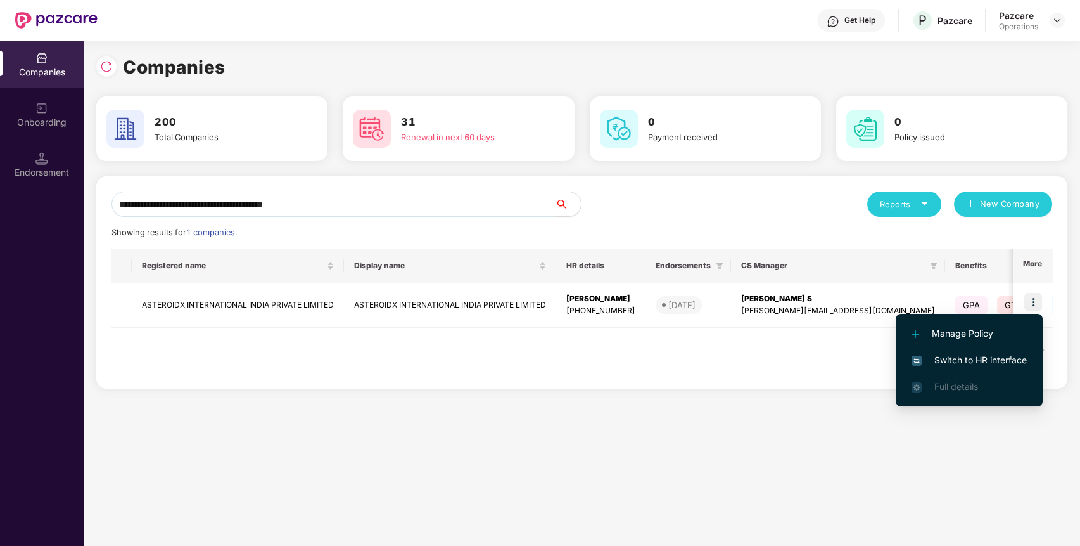
click at [953, 357] on span "Switch to HR interface" at bounding box center [969, 360] width 115 height 14
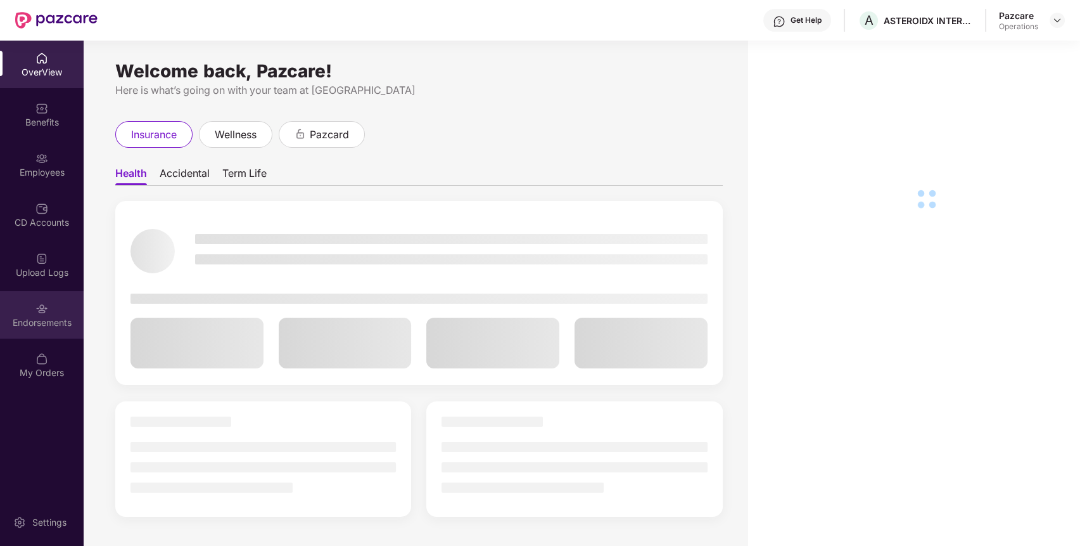
click at [42, 330] on div "Endorsements" at bounding box center [42, 315] width 84 height 48
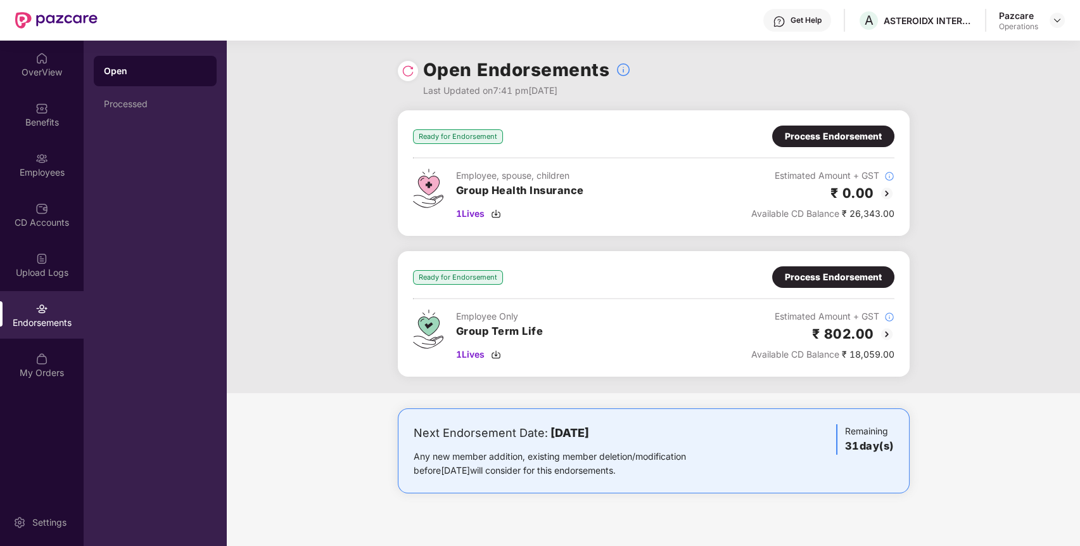
click at [824, 131] on div "Process Endorsement" at bounding box center [833, 136] width 97 height 14
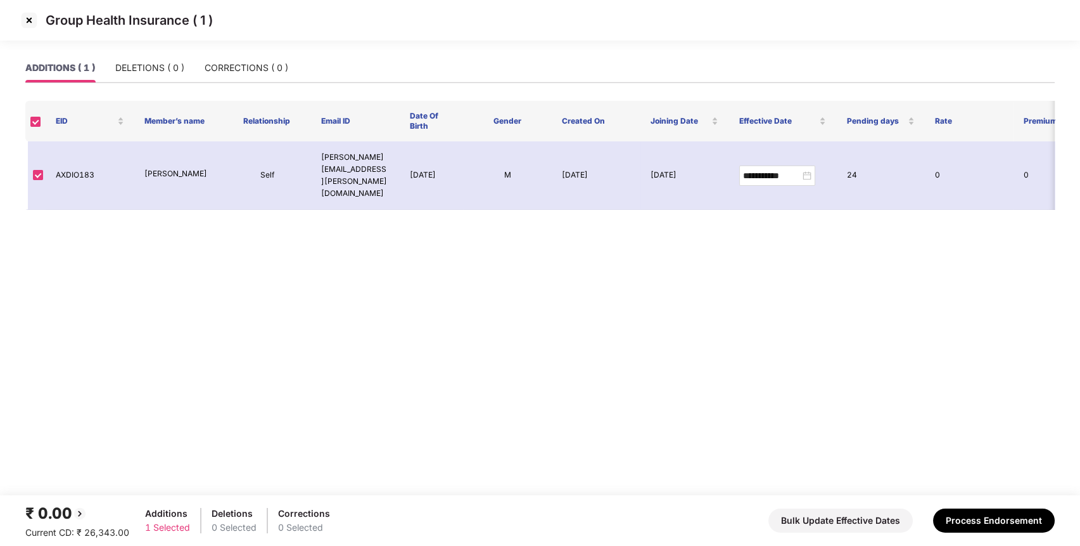
click at [29, 25] on img at bounding box center [29, 20] width 20 height 20
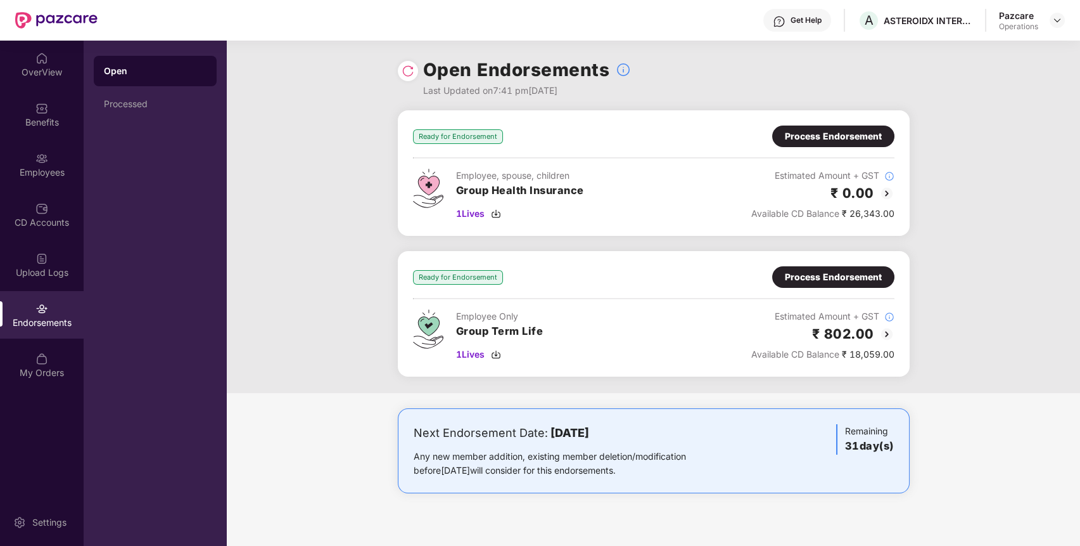
click at [850, 135] on div "Process Endorsement" at bounding box center [833, 136] width 97 height 14
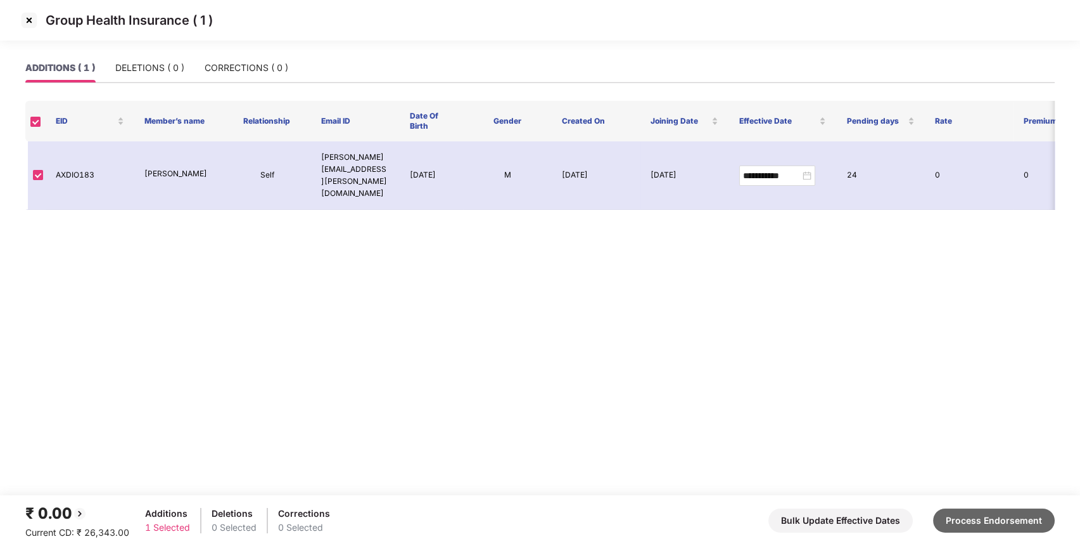
click at [1019, 513] on button "Process Endorsement" at bounding box center [994, 520] width 122 height 24
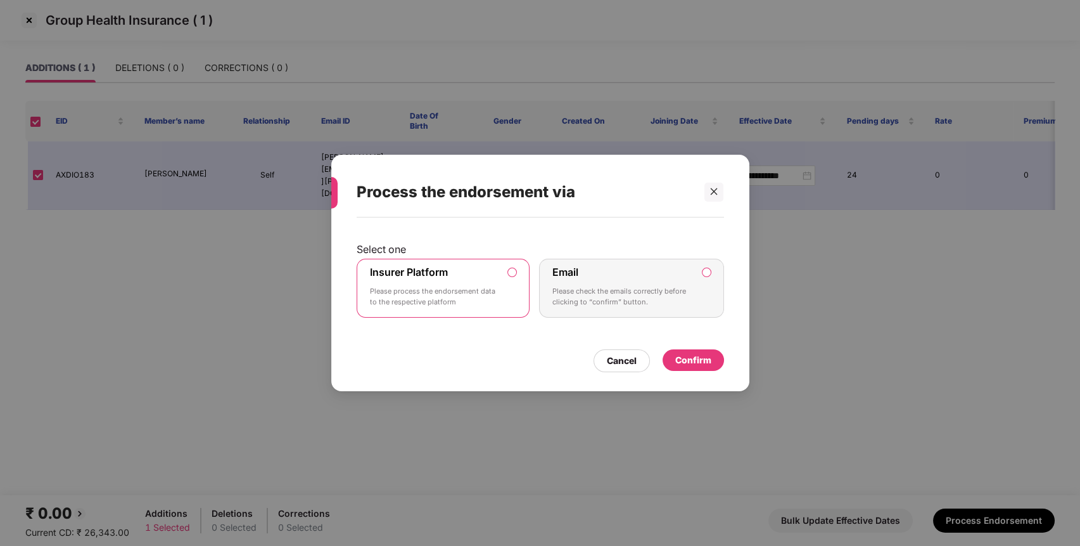
click at [430, 298] on p "Please process the endorsement data to the respective platform" at bounding box center [434, 297] width 129 height 22
click at [708, 357] on div "Confirm" at bounding box center [694, 360] width 36 height 14
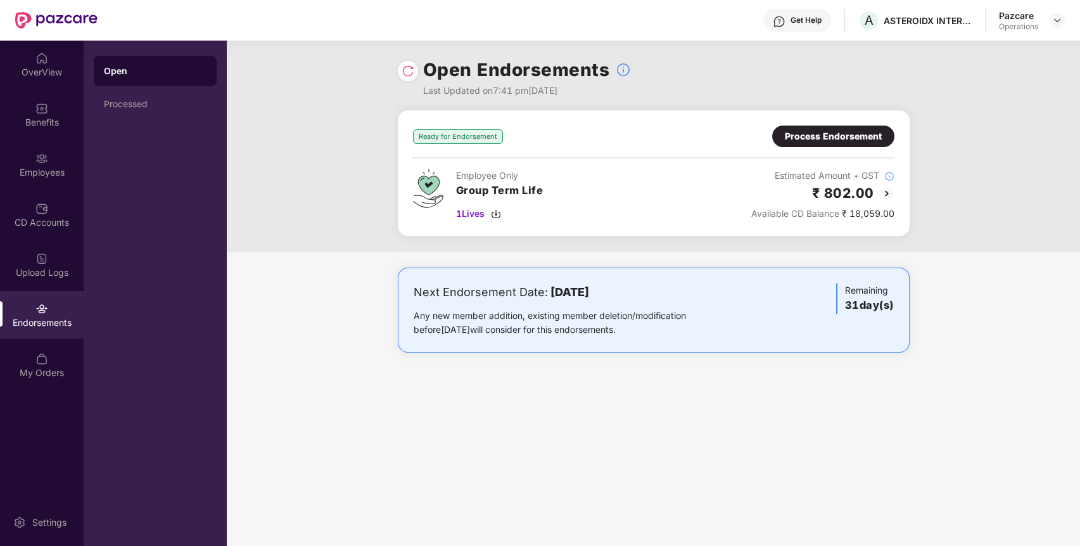
click at [863, 137] on div "Process Endorsement" at bounding box center [833, 136] width 97 height 14
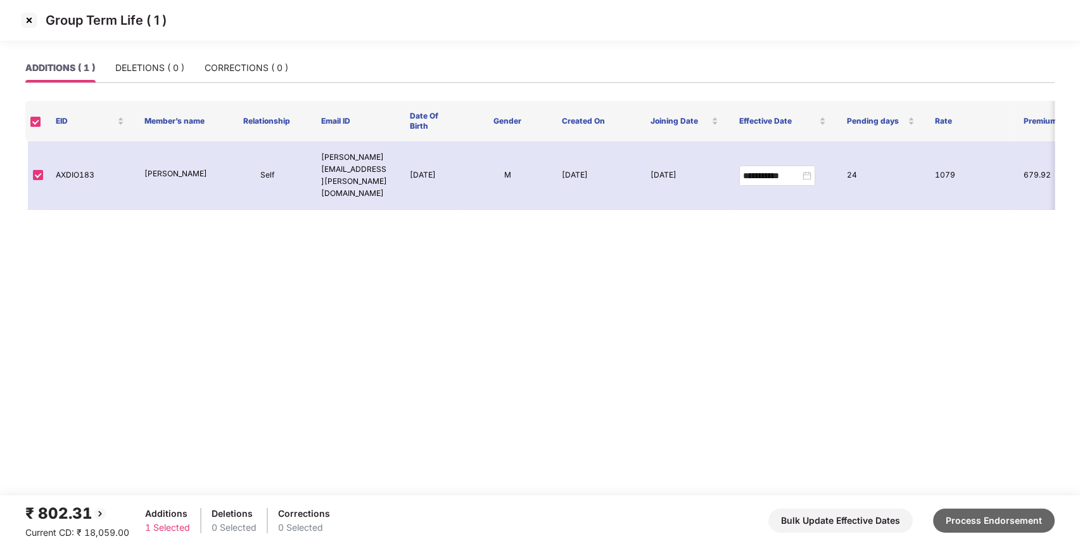
click at [1011, 522] on button "Process Endorsement" at bounding box center [994, 520] width 122 height 24
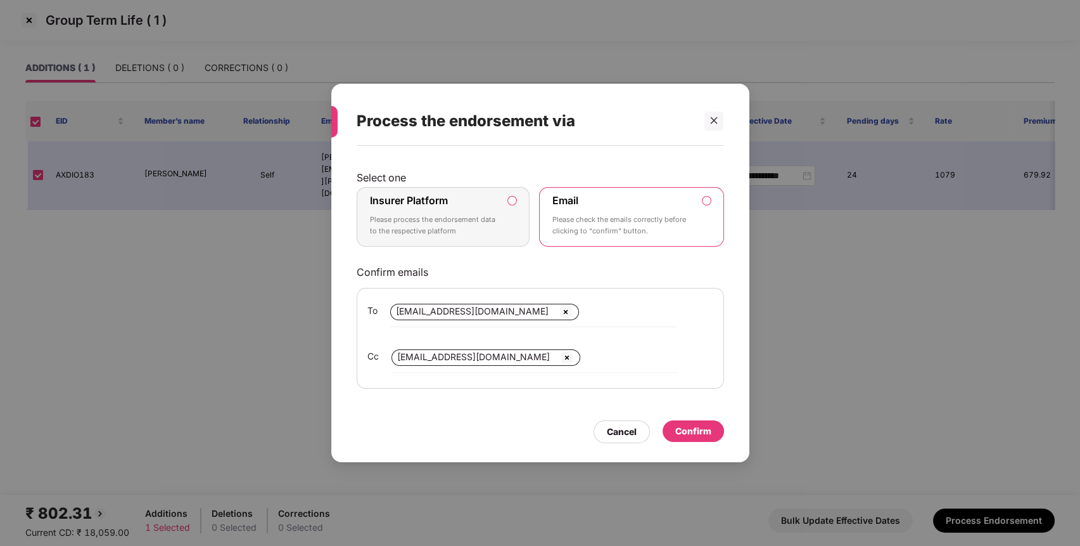
click at [470, 213] on div "Insurer Platform Please process the endorsement data to the respective platform" at bounding box center [434, 217] width 129 height 46
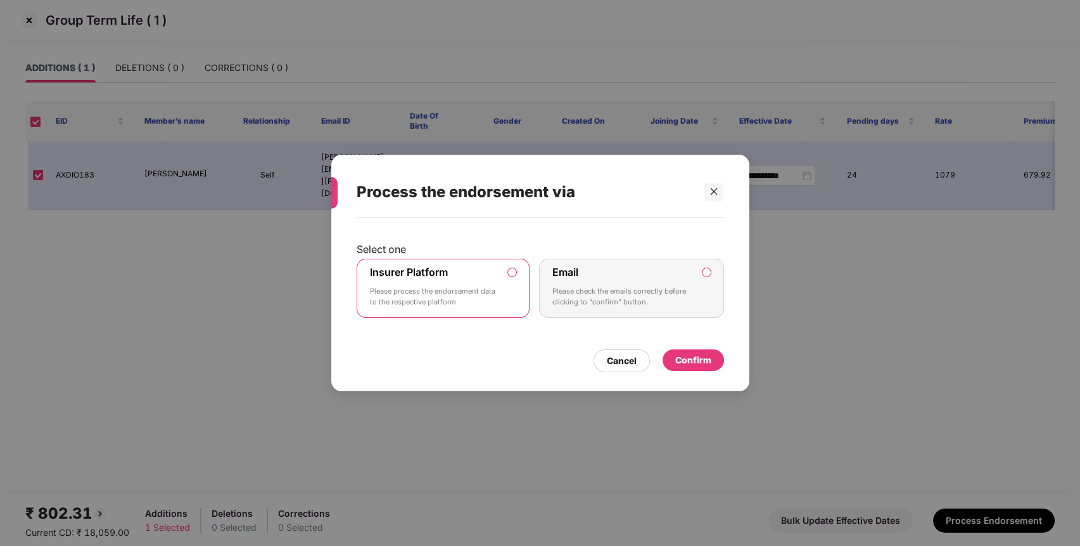
click at [682, 353] on div "Confirm" at bounding box center [694, 360] width 36 height 14
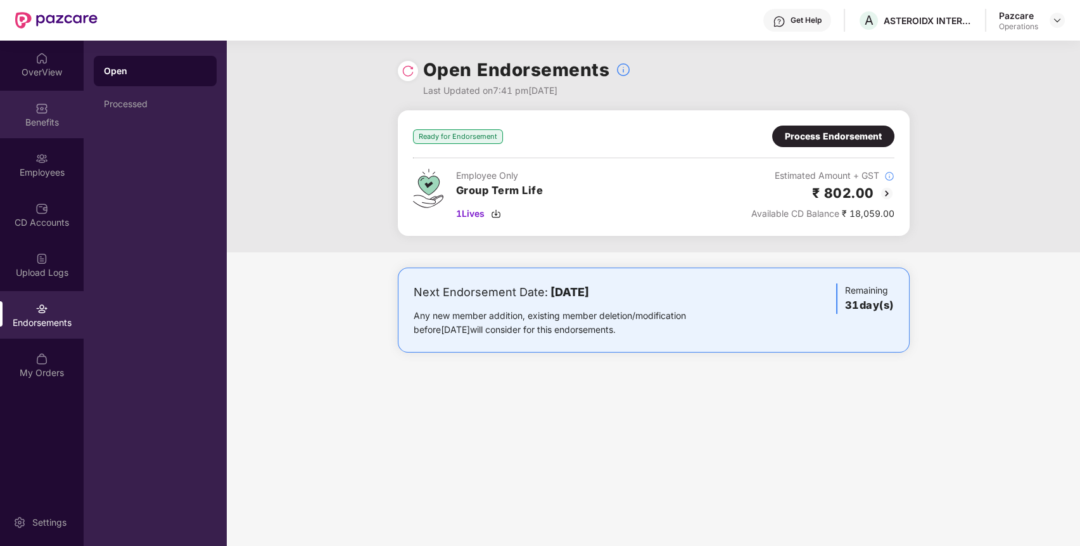
click at [51, 110] on div "Benefits" at bounding box center [42, 115] width 84 height 48
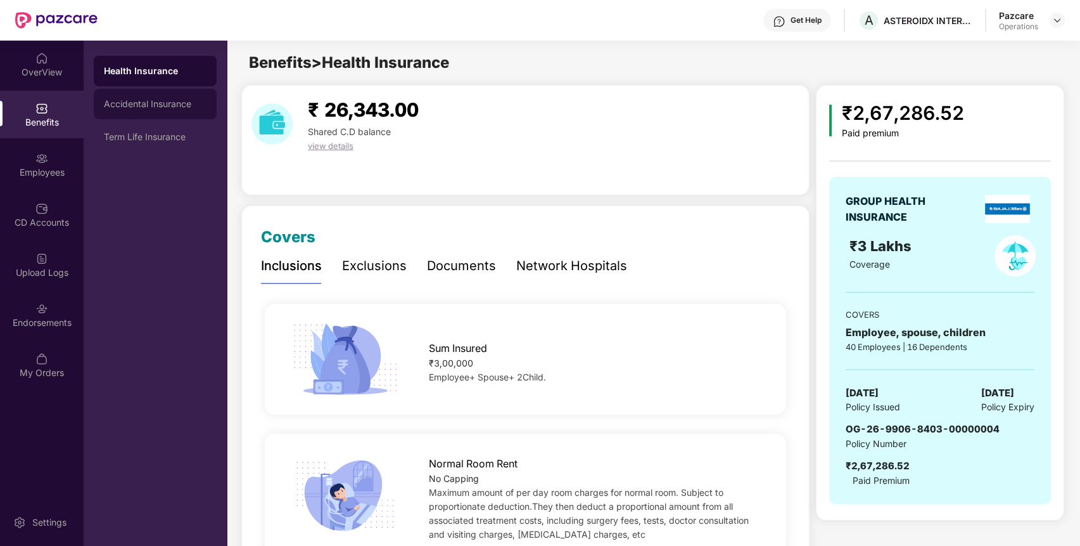
click at [175, 103] on div "Accidental Insurance" at bounding box center [155, 104] width 103 height 10
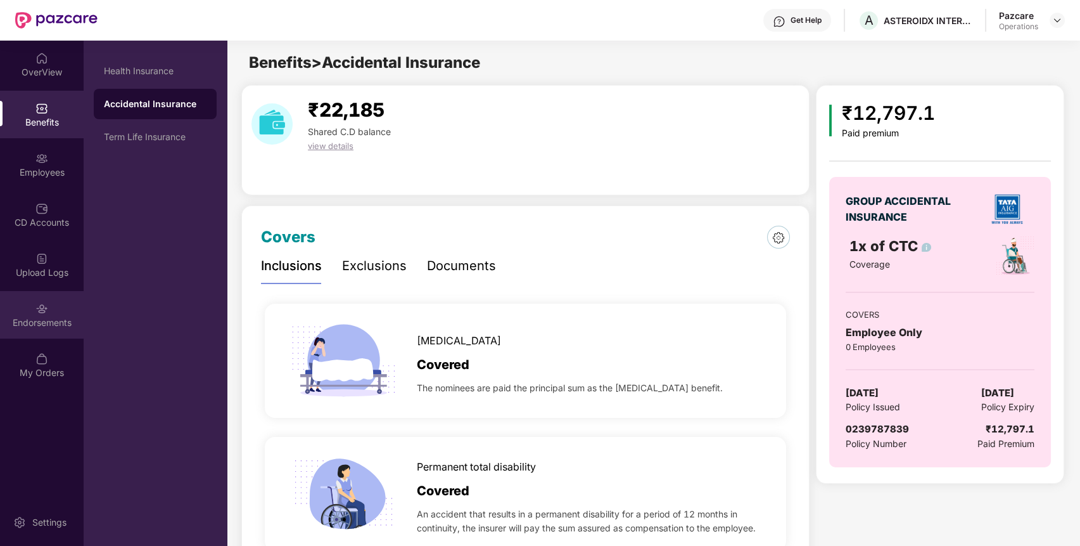
click at [25, 326] on div "Endorsements" at bounding box center [42, 315] width 84 height 48
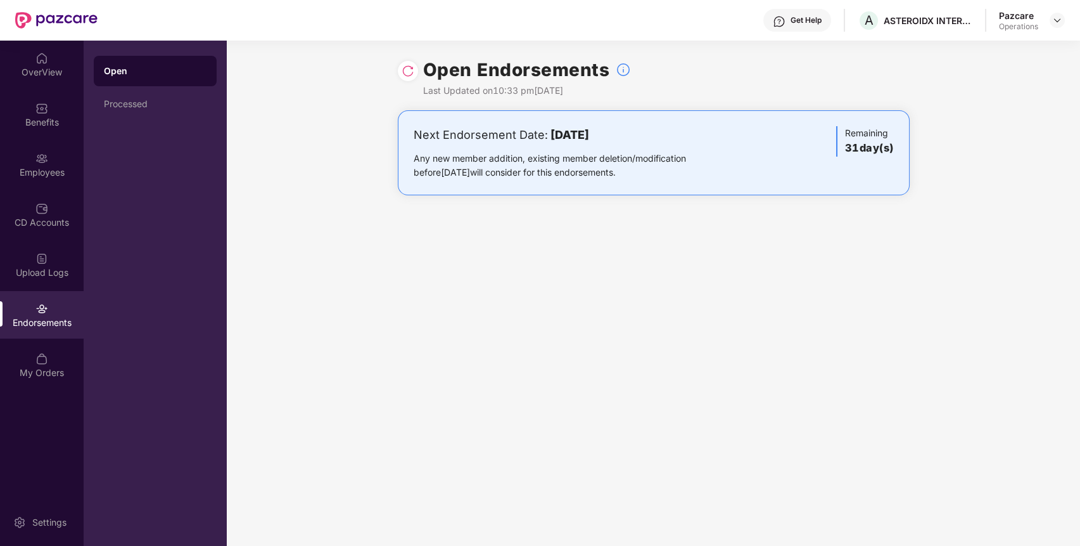
click at [406, 75] on img at bounding box center [408, 71] width 13 height 13
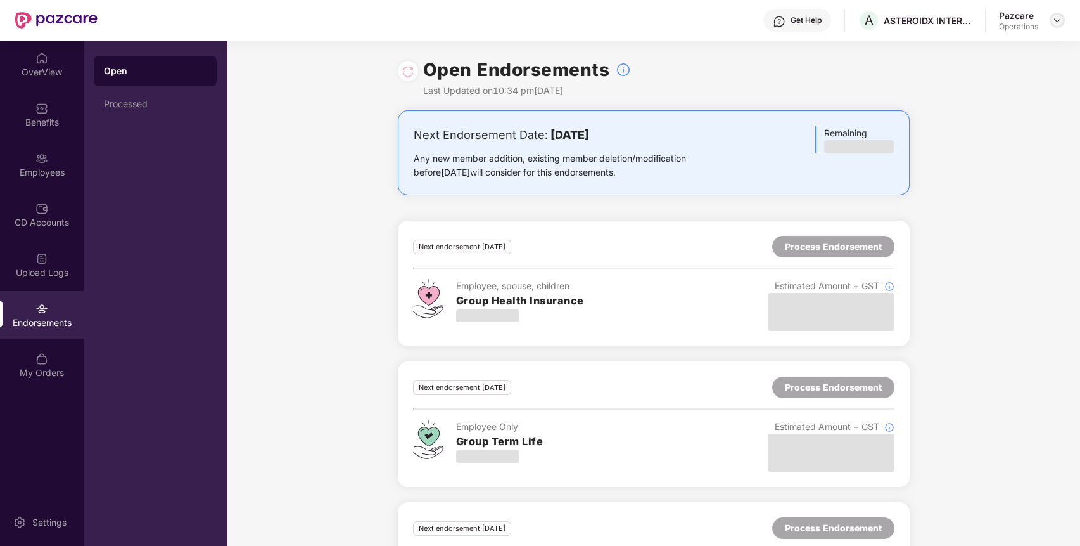
click at [1058, 20] on img at bounding box center [1058, 20] width 10 height 10
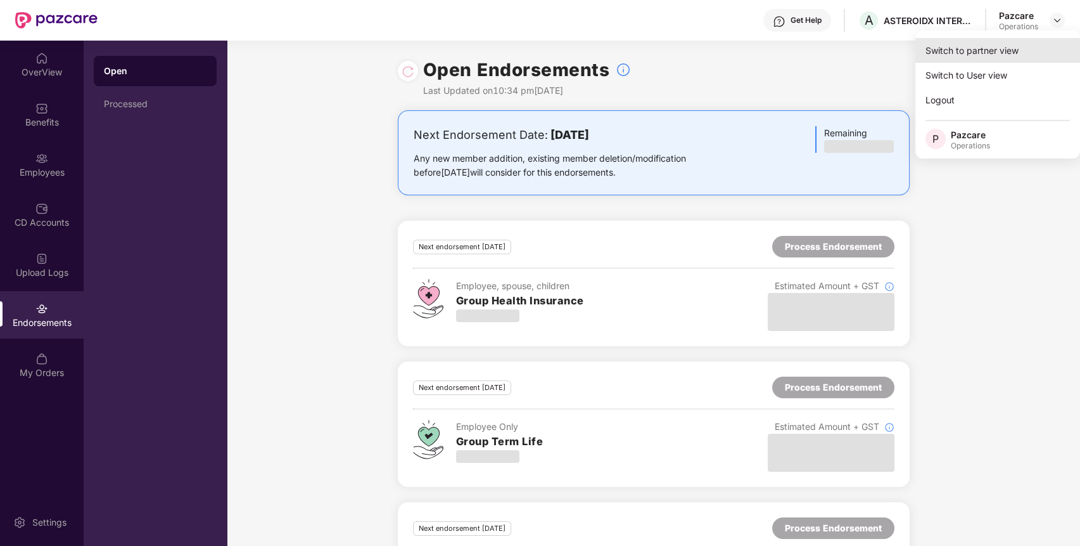
click at [1028, 55] on div "Switch to partner view" at bounding box center [998, 50] width 165 height 25
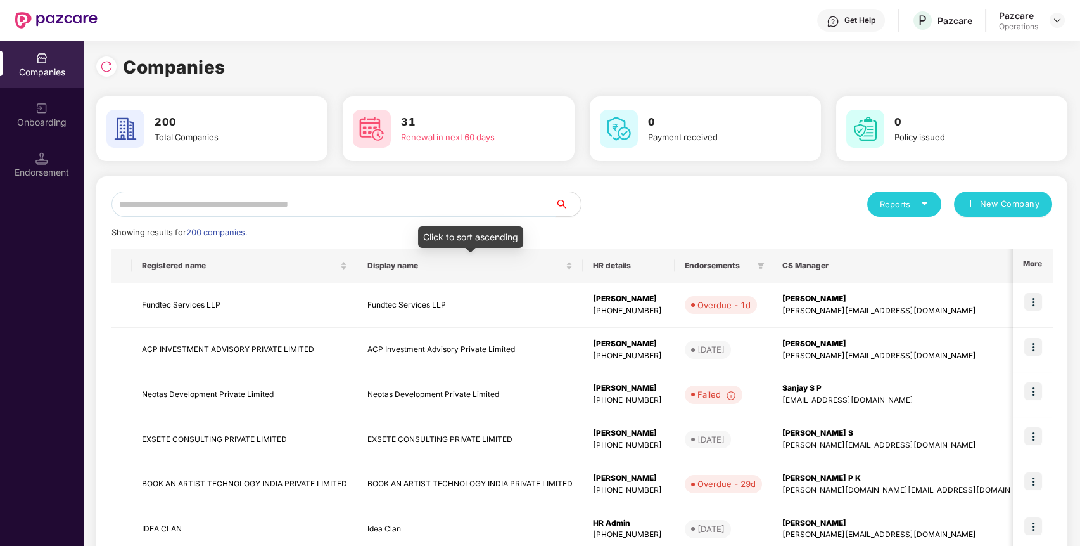
click at [482, 208] on input "text" at bounding box center [334, 203] width 444 height 25
paste input "**********"
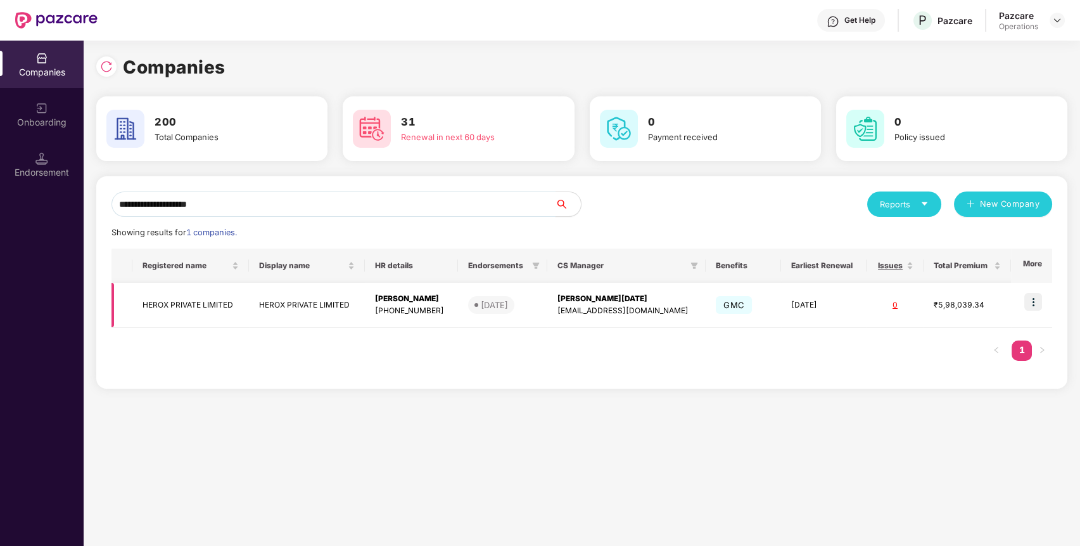
type input "**********"
click at [1039, 297] on img at bounding box center [1034, 302] width 18 height 18
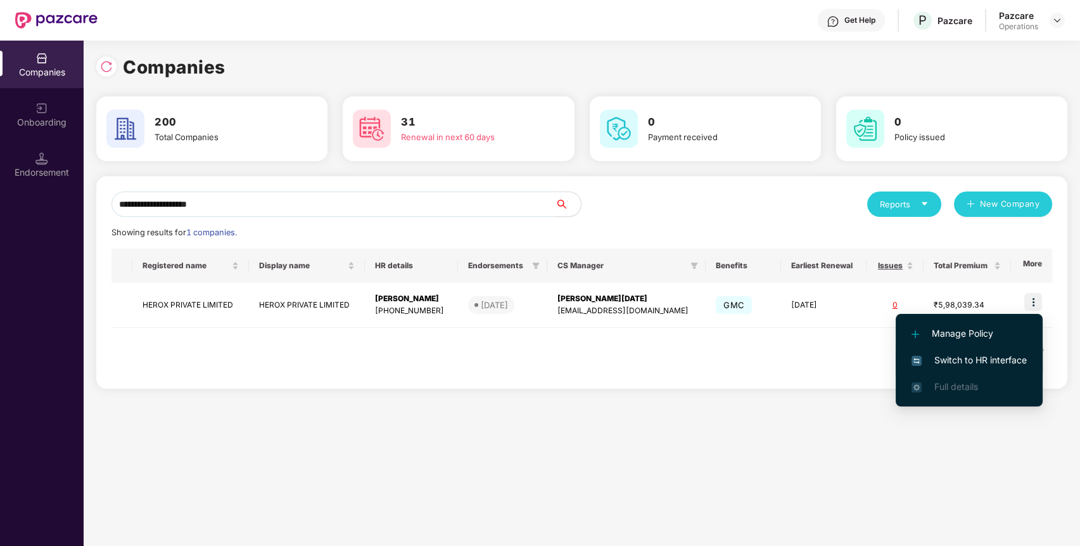
click at [965, 364] on span "Switch to HR interface" at bounding box center [969, 360] width 115 height 14
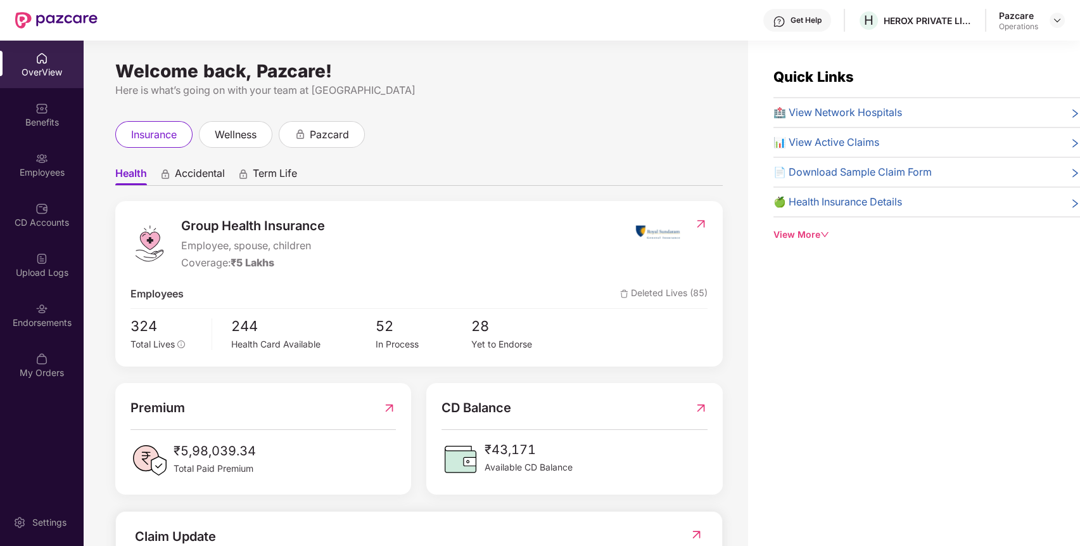
click at [47, 321] on div "Endorsements" at bounding box center [42, 322] width 84 height 13
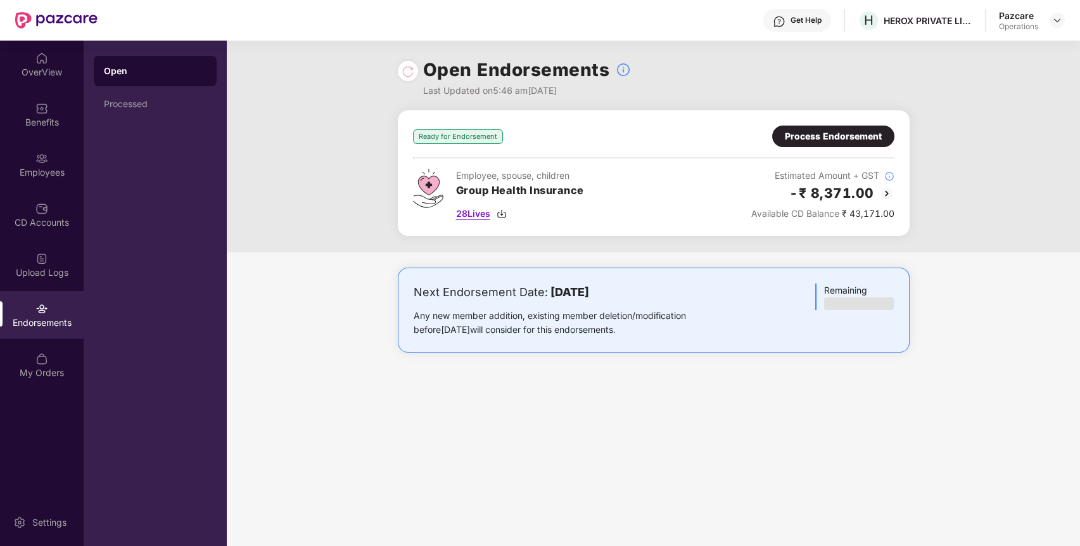
click at [487, 216] on span "28 Lives" at bounding box center [473, 214] width 34 height 14
click at [1053, 20] on img at bounding box center [1058, 20] width 10 height 10
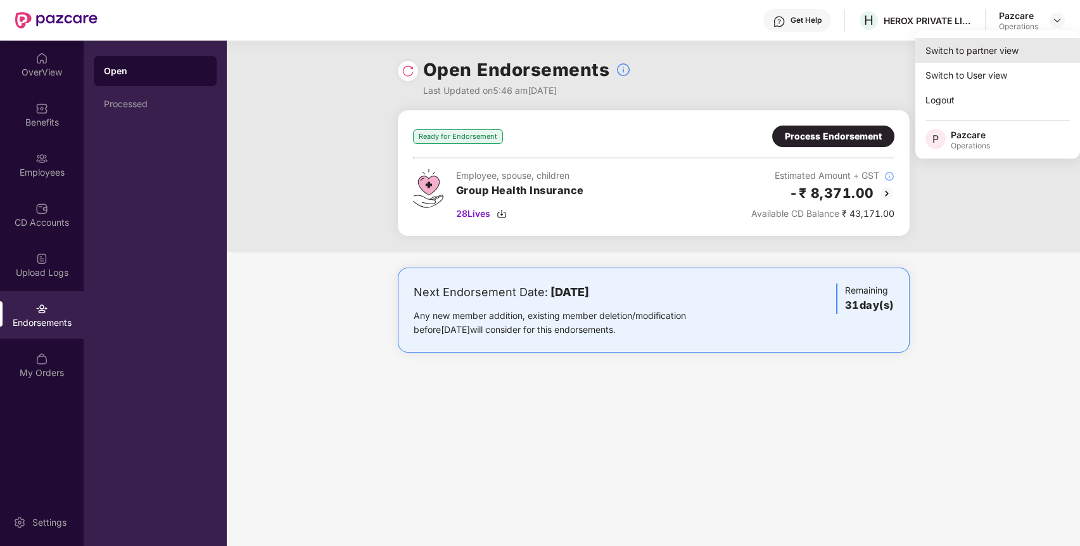
click at [1004, 44] on div "Switch to partner view" at bounding box center [998, 50] width 165 height 25
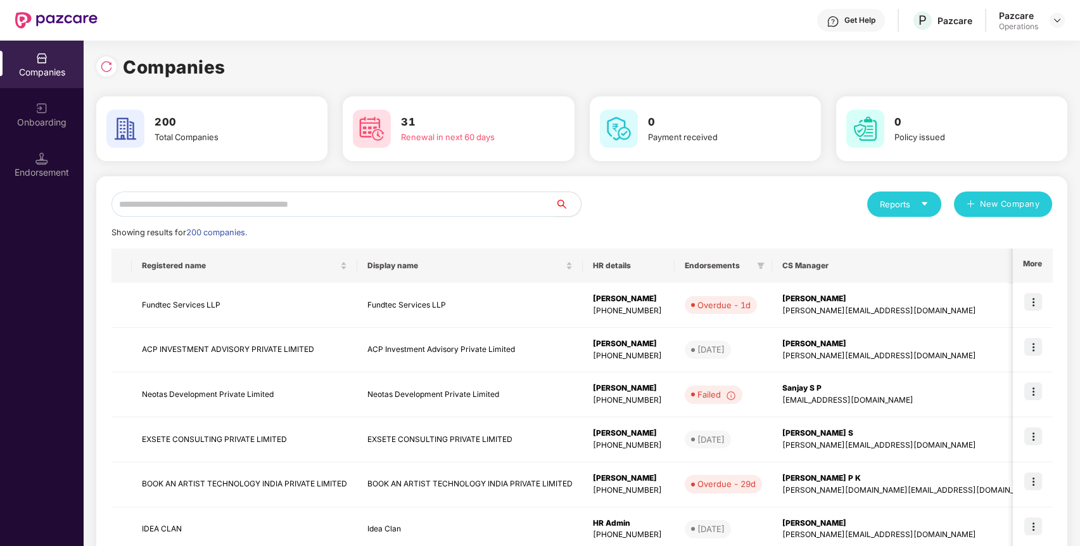
click at [398, 211] on input "text" at bounding box center [334, 203] width 444 height 25
paste input "**********"
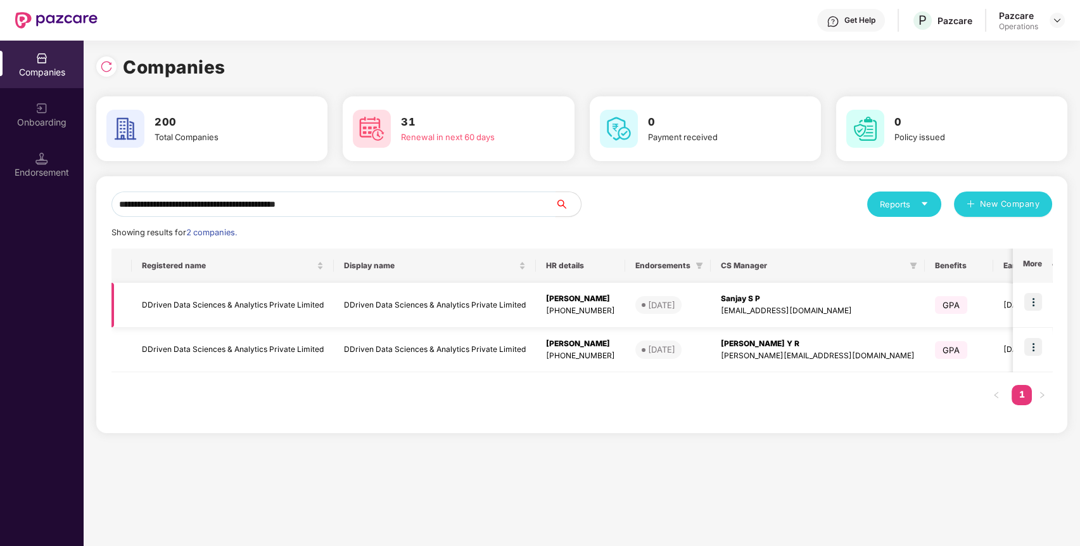
type input "**********"
click at [1034, 302] on img at bounding box center [1034, 302] width 18 height 18
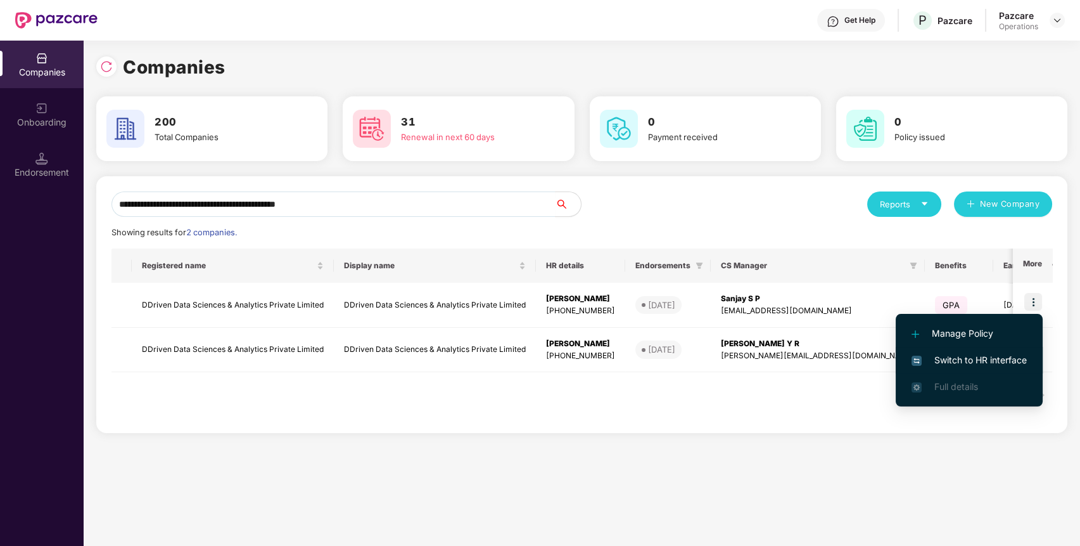
click at [970, 354] on span "Switch to HR interface" at bounding box center [969, 360] width 115 height 14
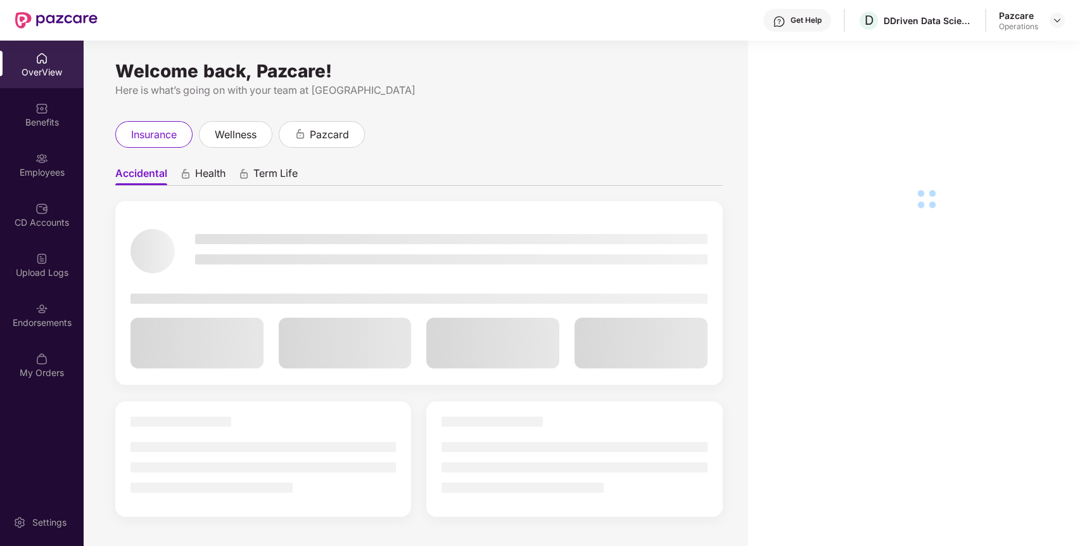
click at [61, 319] on div "Endorsements" at bounding box center [42, 322] width 84 height 13
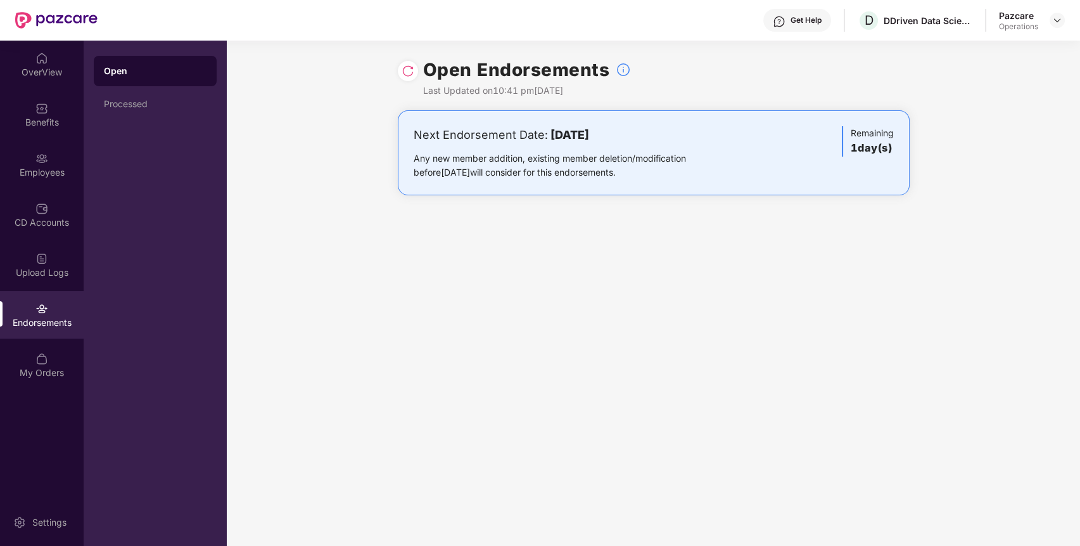
click at [61, 319] on div "Endorsements" at bounding box center [42, 322] width 84 height 13
